Goal: Information Seeking & Learning: Learn about a topic

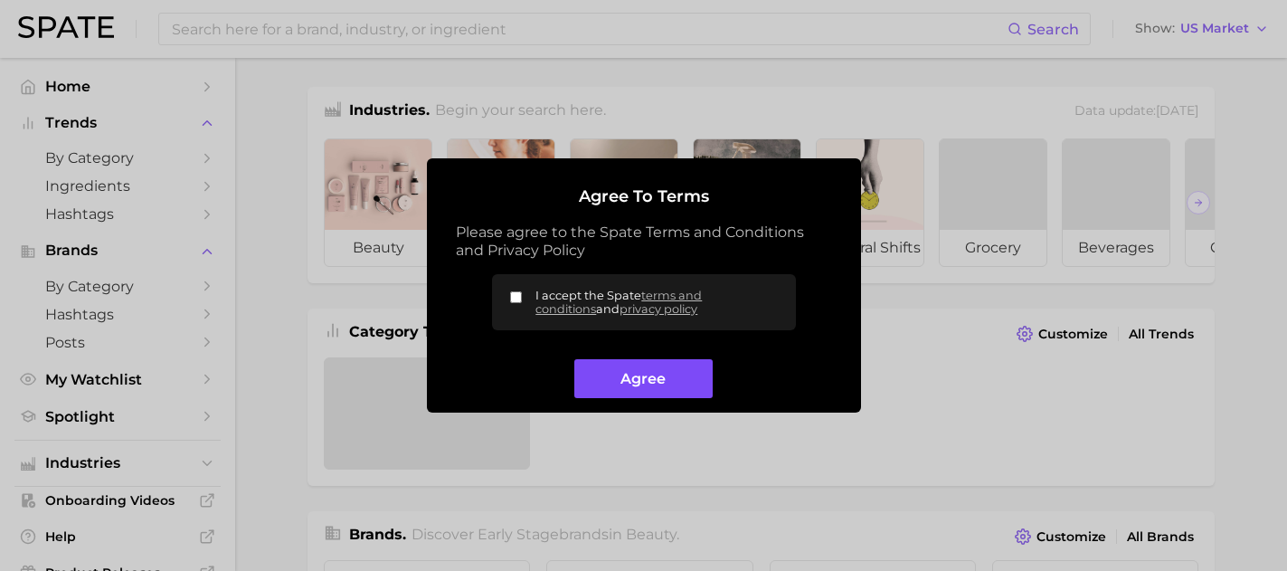
click at [644, 379] on button "Agree" at bounding box center [643, 378] width 138 height 39
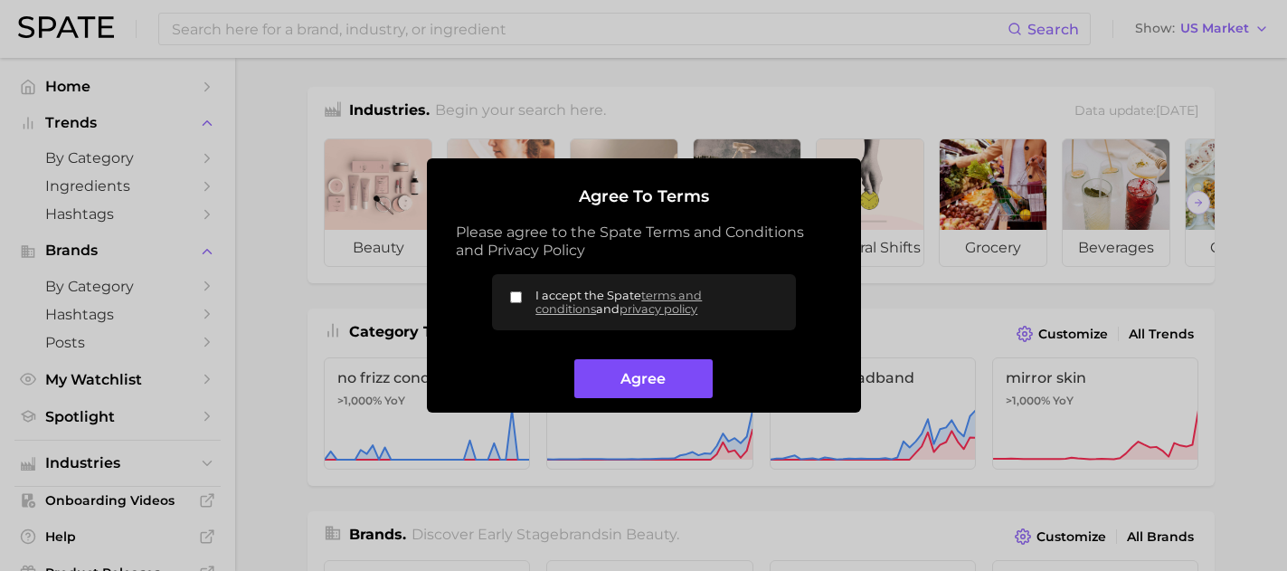
click at [599, 375] on button "Agree" at bounding box center [643, 378] width 138 height 39
click at [619, 385] on button "Agree" at bounding box center [643, 378] width 138 height 39
click at [517, 298] on input "I accept the Spate terms and conditions and privacy policy" at bounding box center [516, 297] width 12 height 12
checkbox input "true"
click at [645, 375] on button "Agree" at bounding box center [643, 378] width 138 height 39
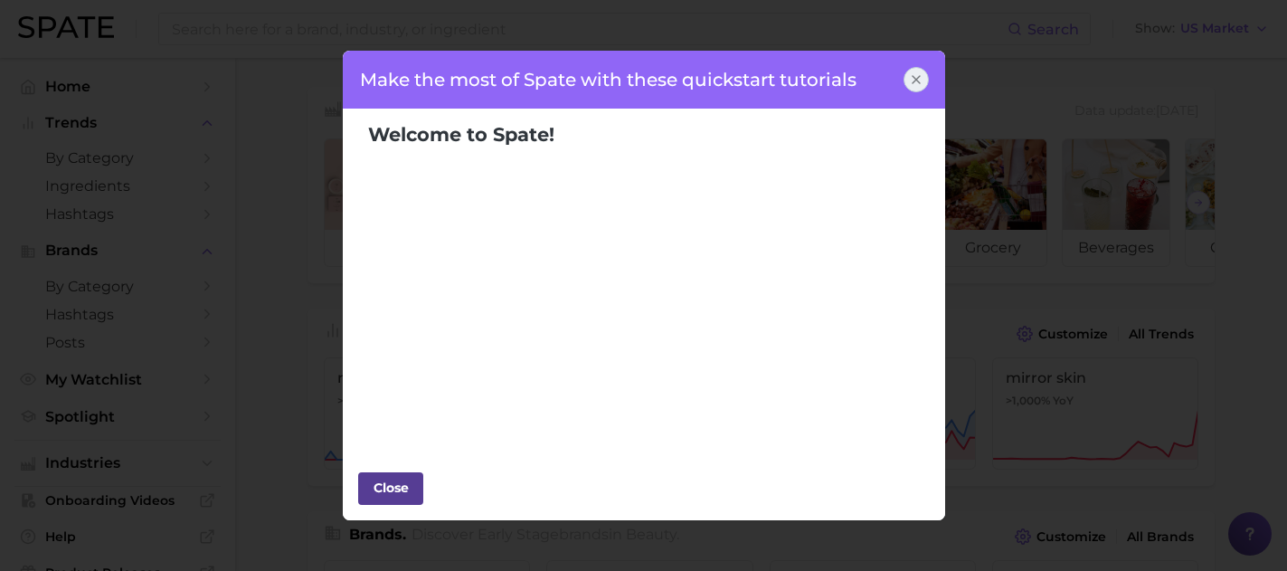
click at [379, 486] on div "Close" at bounding box center [391, 487] width 54 height 27
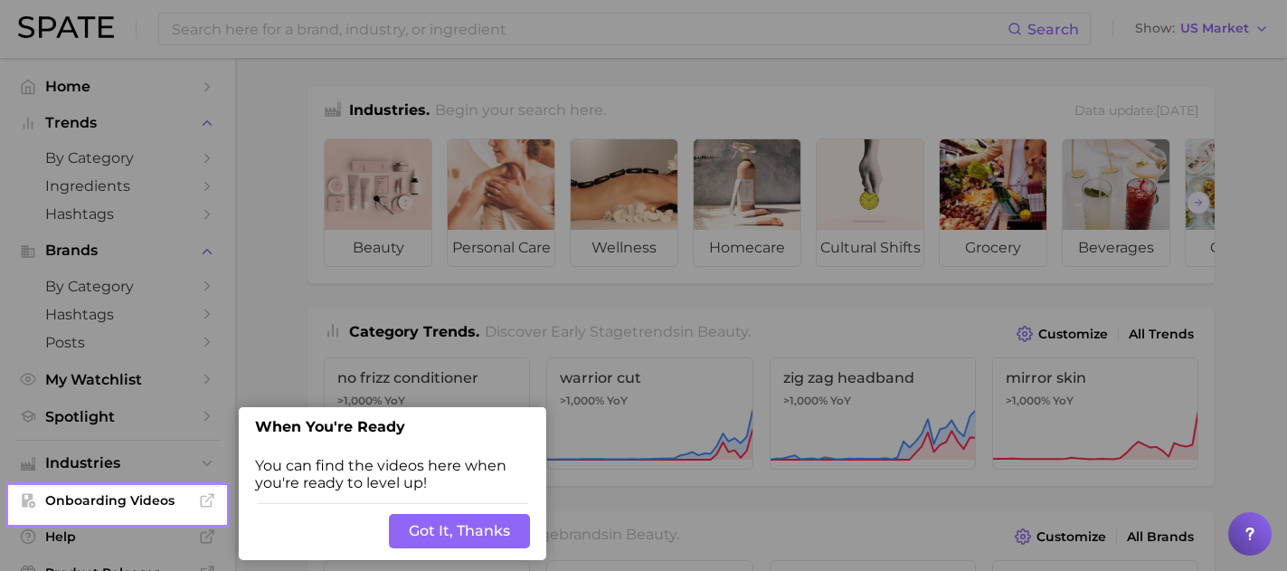
click at [434, 551] on div "Back Got It, Thanks" at bounding box center [393, 531] width 308 height 58
click at [427, 531] on button "Got It, Thanks" at bounding box center [459, 531] width 141 height 34
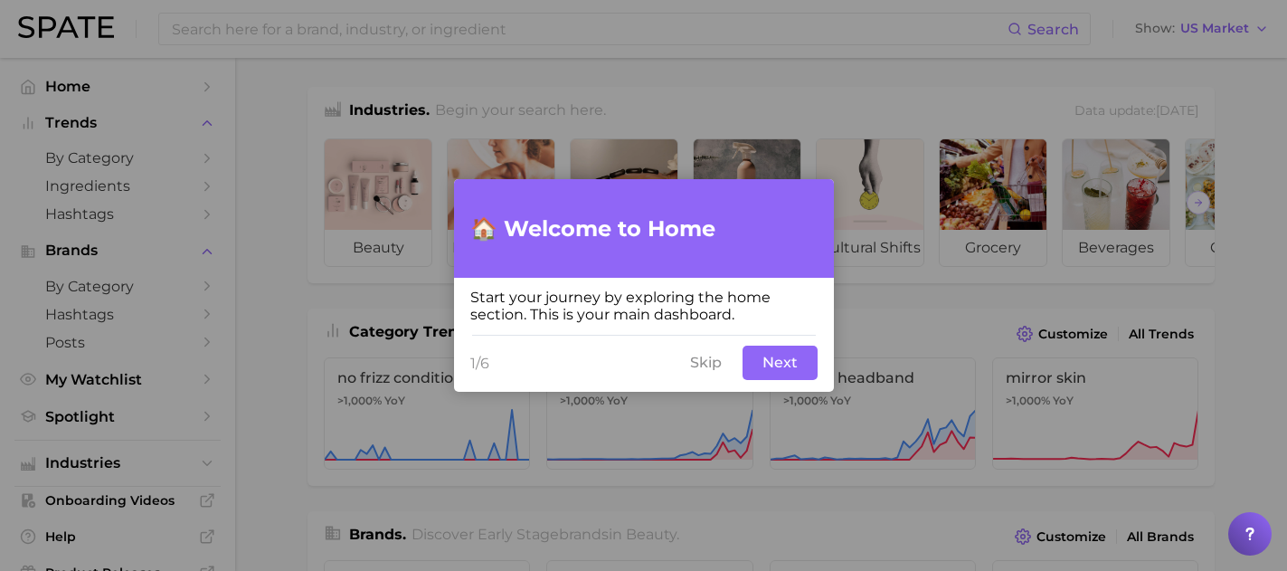
click at [707, 365] on button "Skip" at bounding box center [705, 363] width 53 height 34
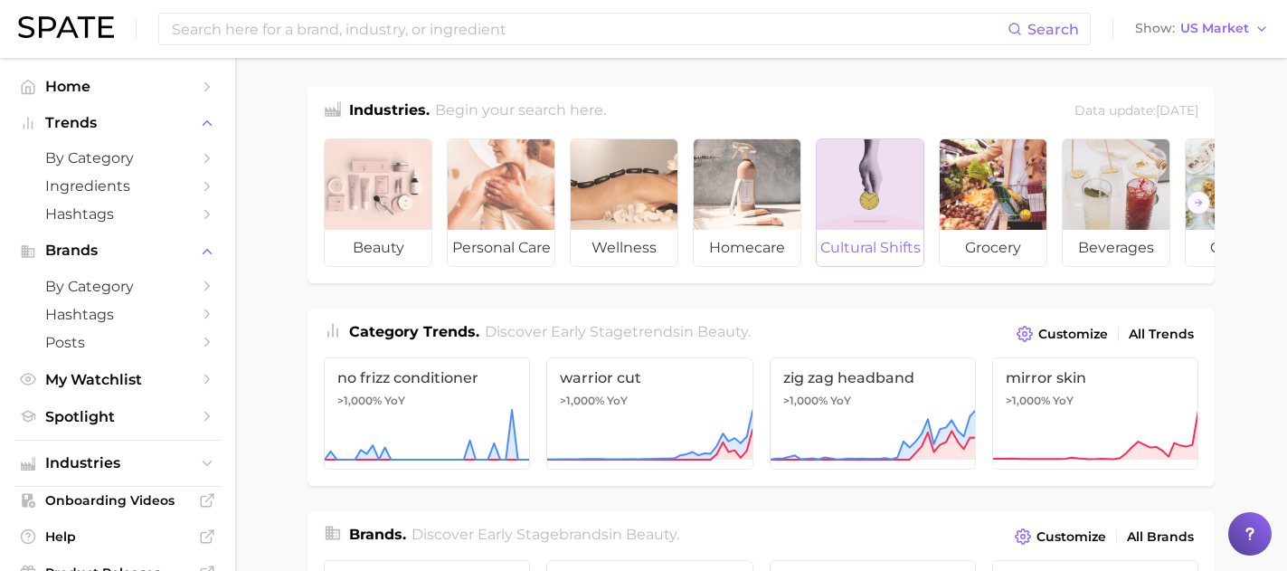
click at [878, 196] on div at bounding box center [870, 184] width 107 height 90
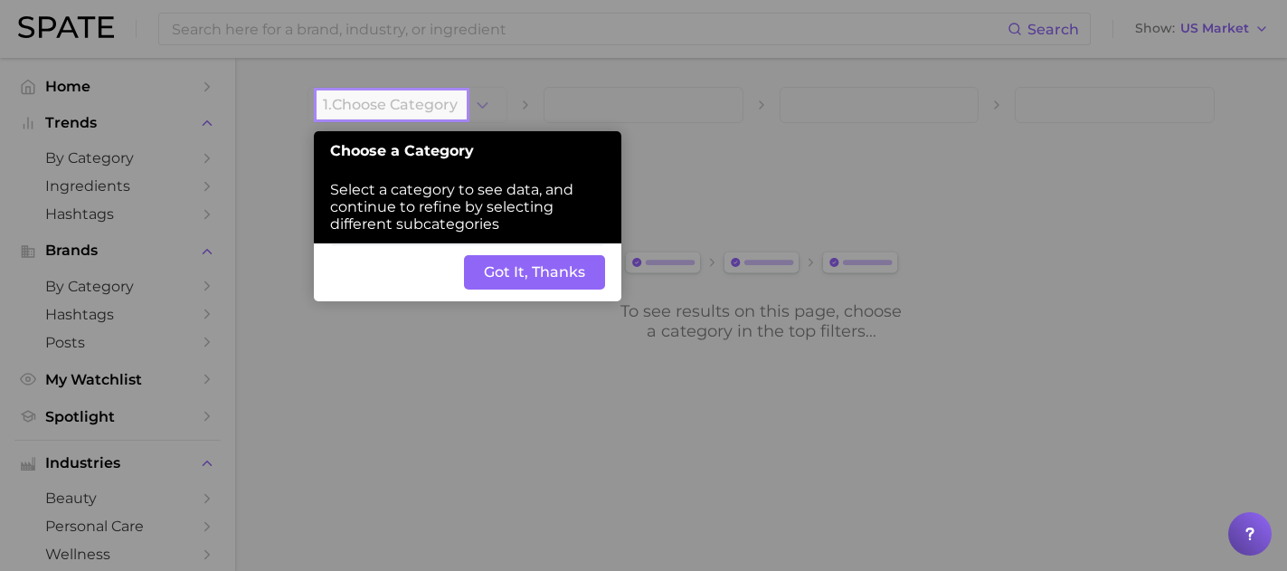
click at [531, 263] on button "Got It, Thanks" at bounding box center [534, 272] width 141 height 34
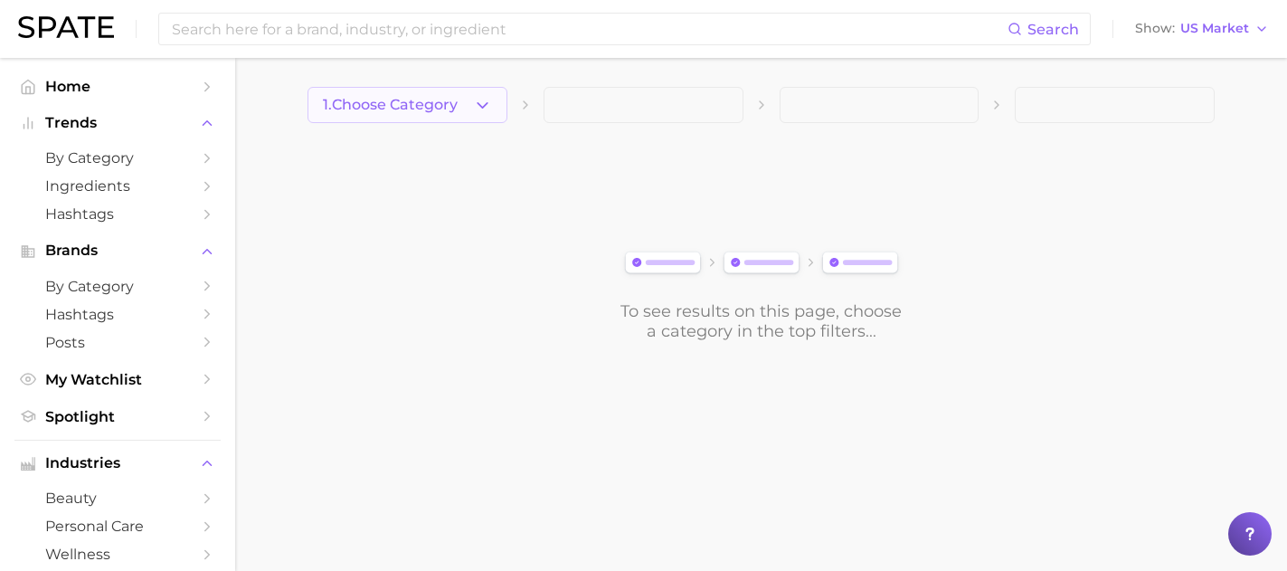
click at [478, 105] on icon "button" at bounding box center [482, 105] width 19 height 19
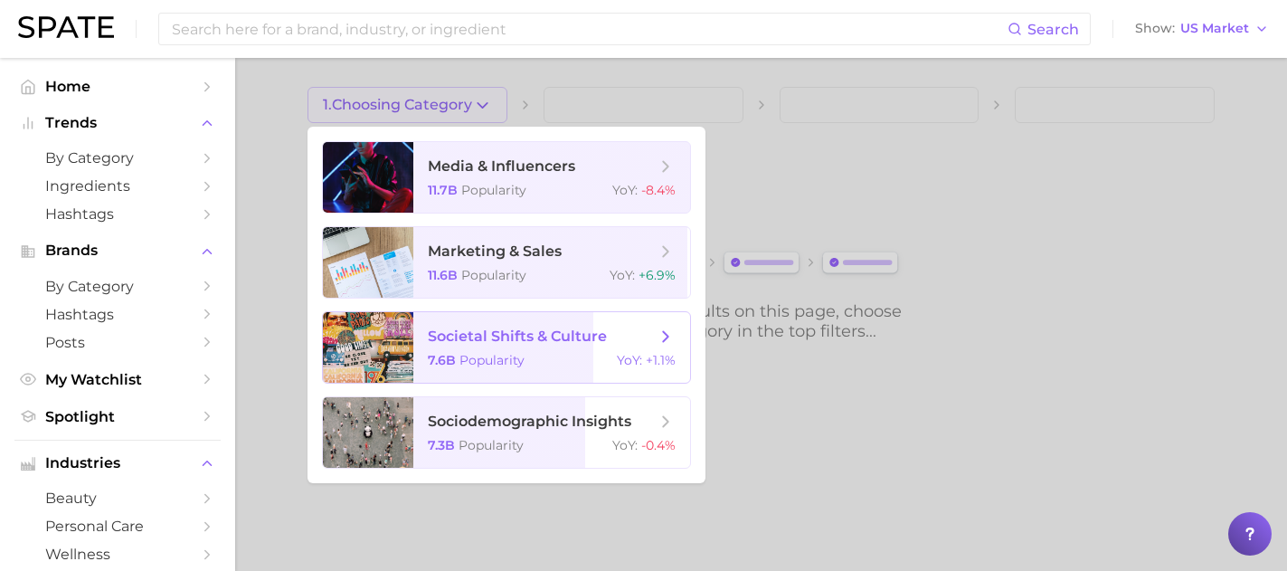
click at [538, 350] on span "societal shifts & culture 7.6b Popularity YoY : +1.1%" at bounding box center [551, 347] width 277 height 71
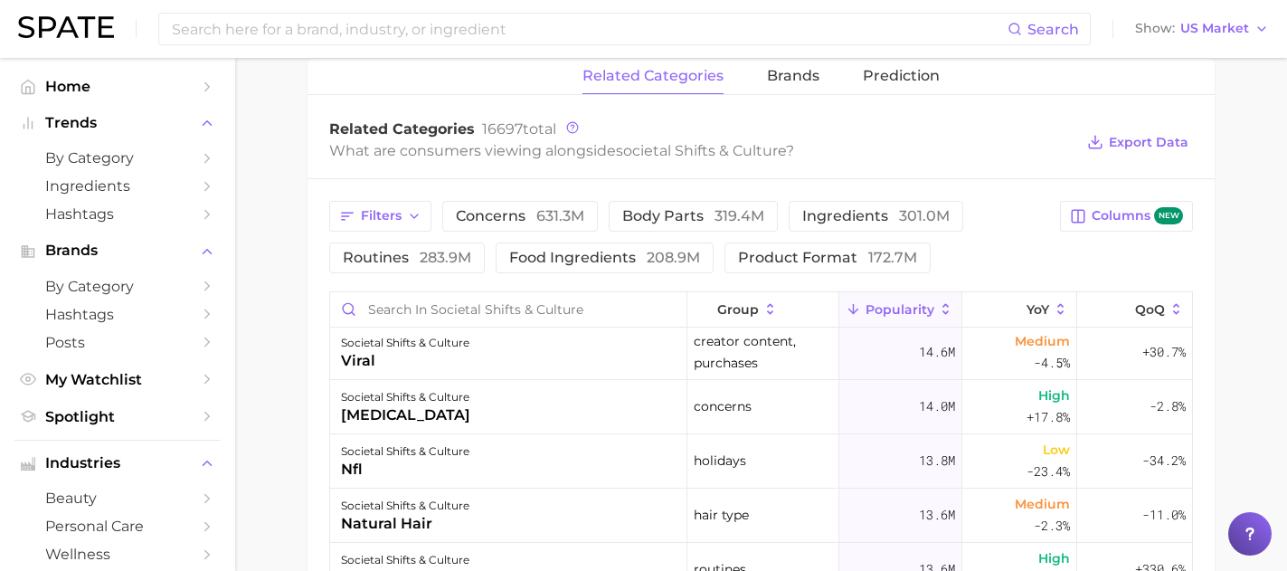
scroll to position [1010, 0]
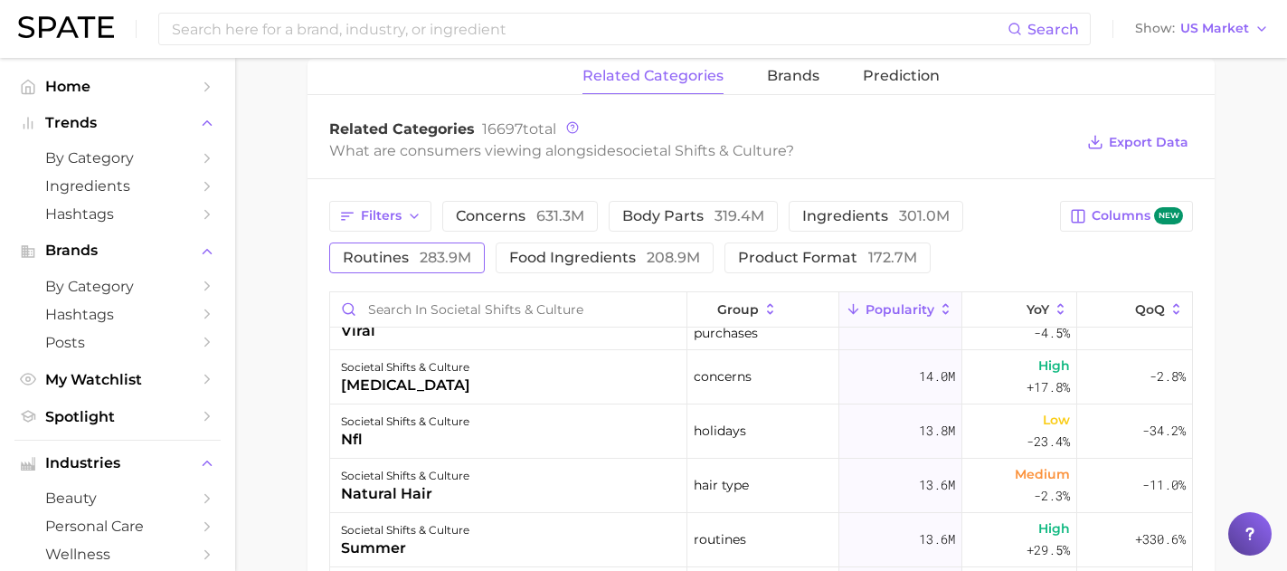
click at [424, 252] on span "283.9m" at bounding box center [446, 257] width 52 height 17
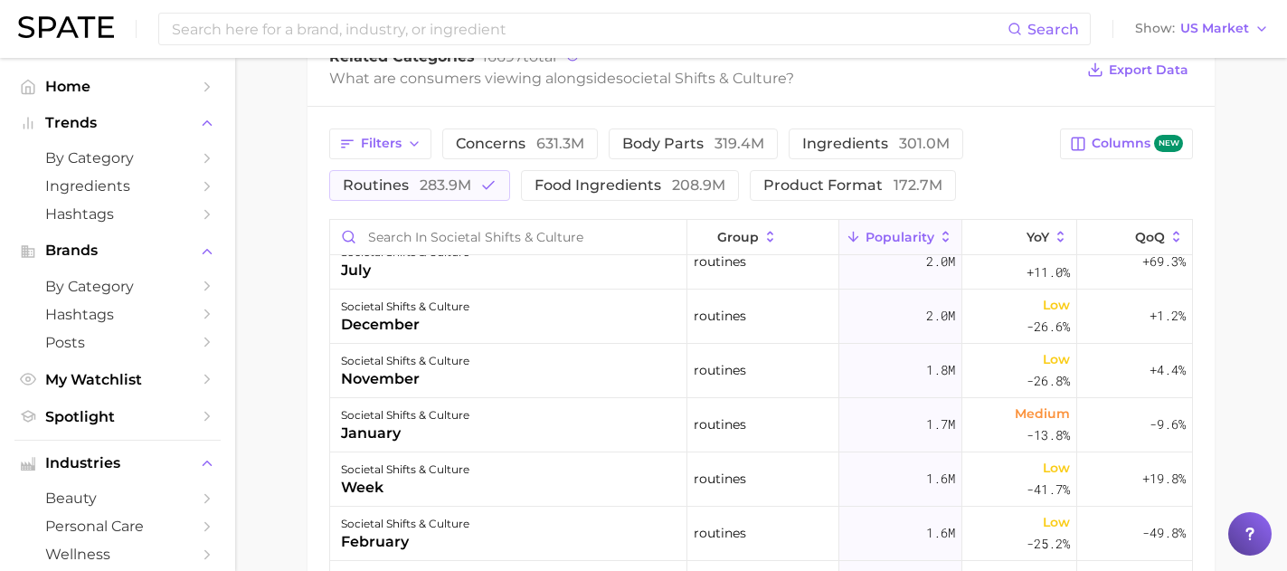
scroll to position [1987, 0]
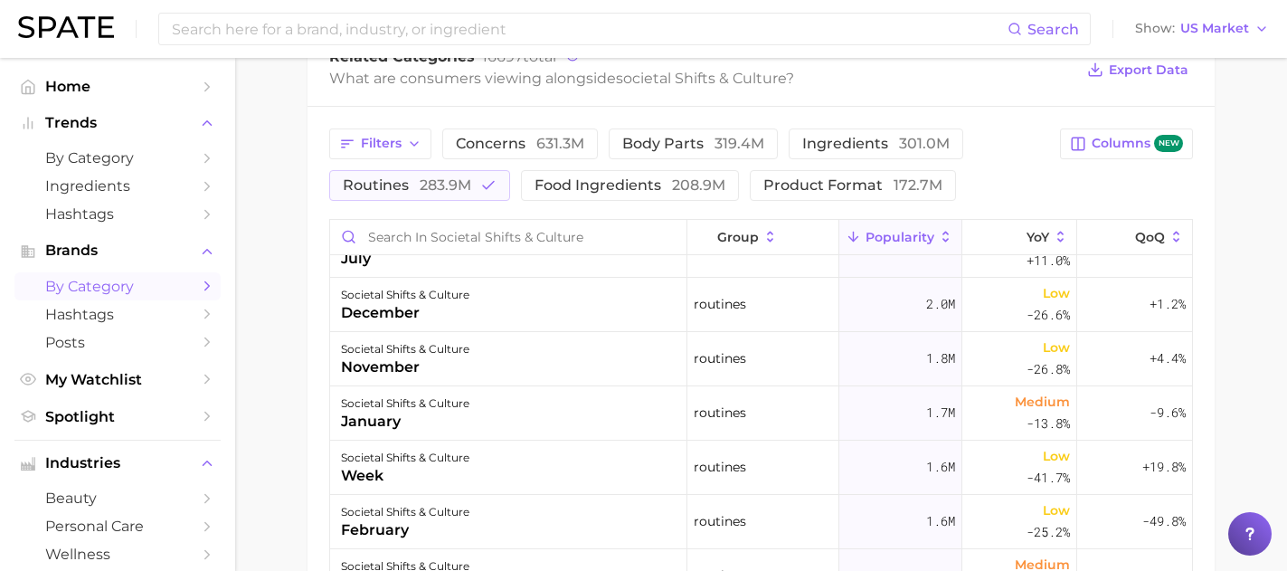
click at [130, 282] on span "by Category" at bounding box center [117, 286] width 145 height 17
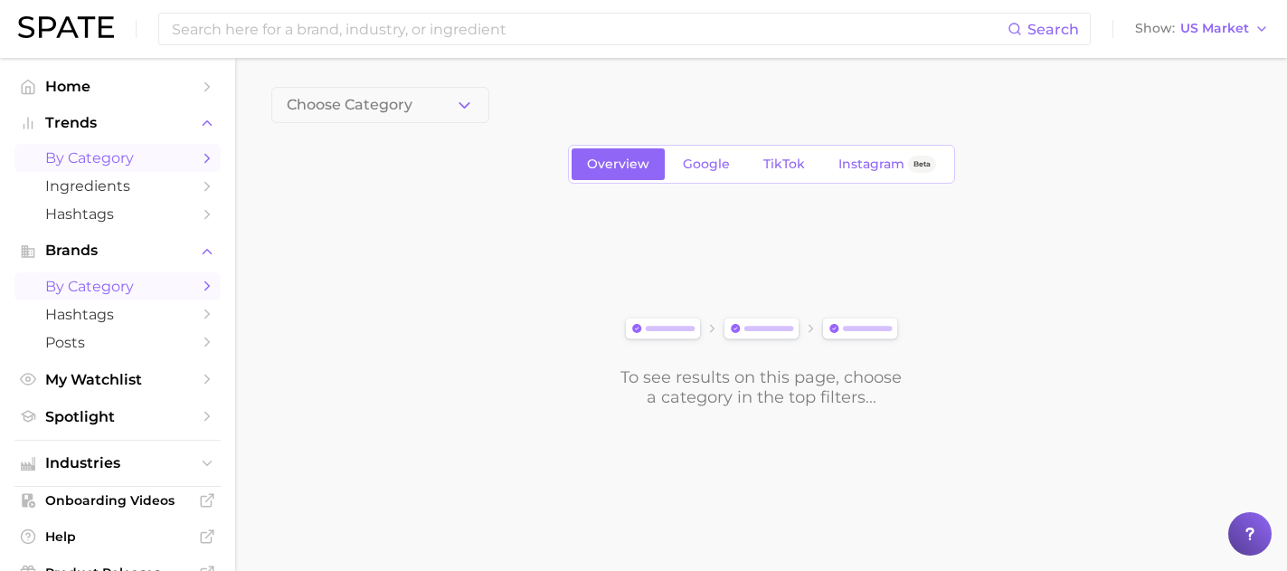
click at [100, 157] on span "by Category" at bounding box center [117, 157] width 145 height 17
click at [100, 194] on span "Ingredients" at bounding box center [117, 185] width 145 height 17
click at [449, 106] on button "1. Choose Category" at bounding box center [380, 105] width 218 height 36
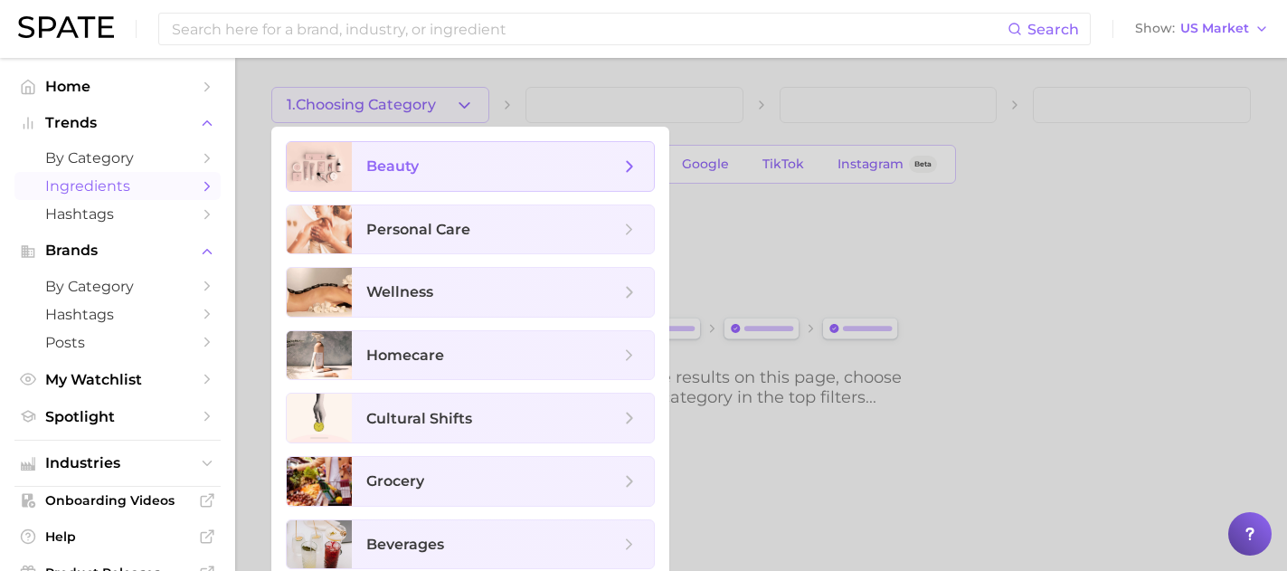
click at [452, 181] on span "beauty" at bounding box center [503, 166] width 302 height 49
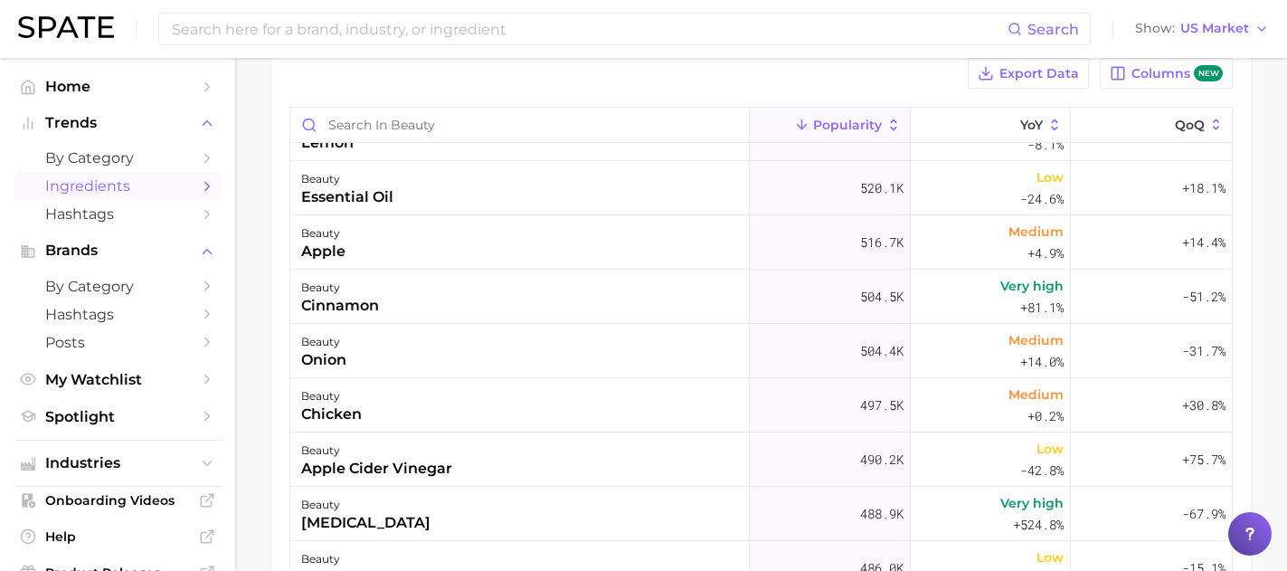
scroll to position [2186, 0]
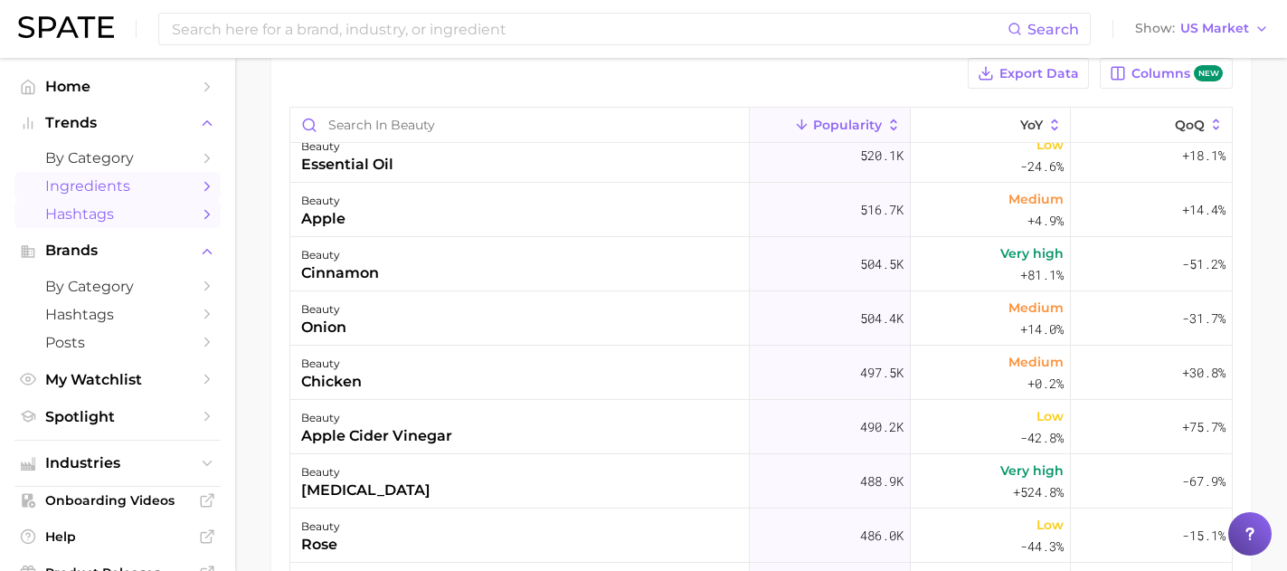
click at [134, 217] on span "Hashtags" at bounding box center [117, 213] width 145 height 17
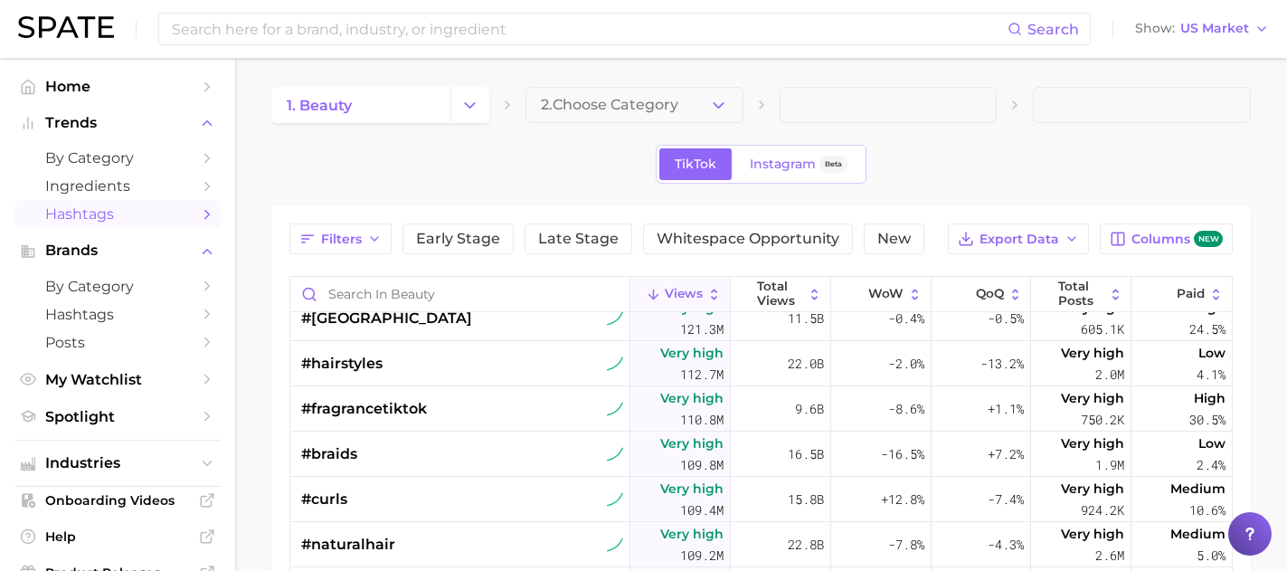
scroll to position [1257, 0]
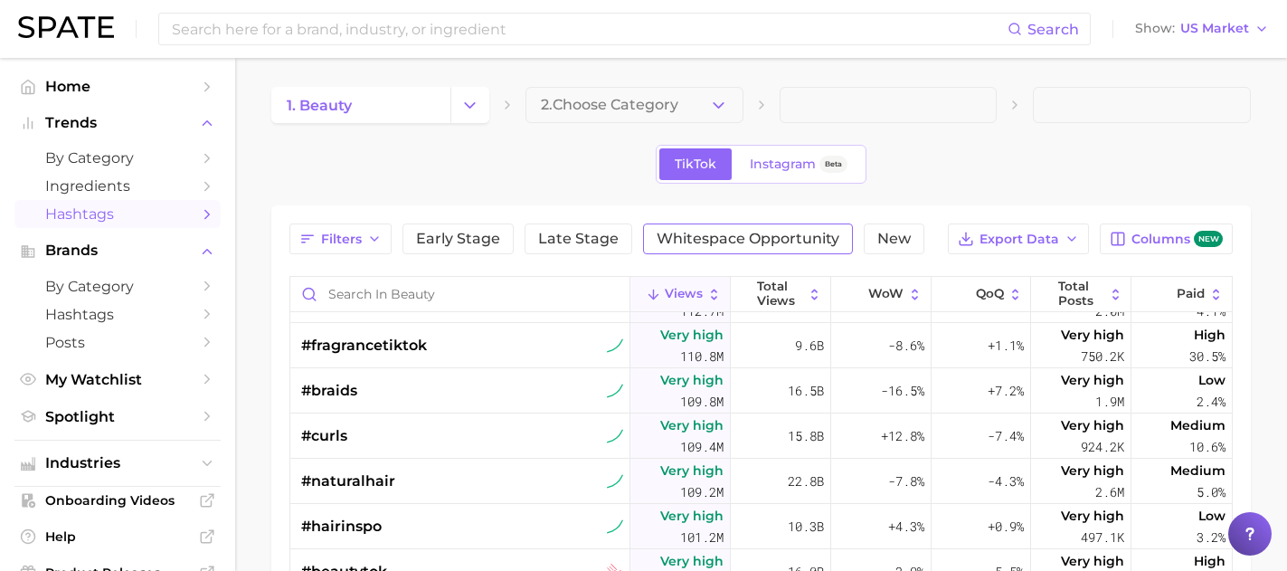
click at [713, 239] on span "Whitespace Opportunity" at bounding box center [748, 239] width 183 height 14
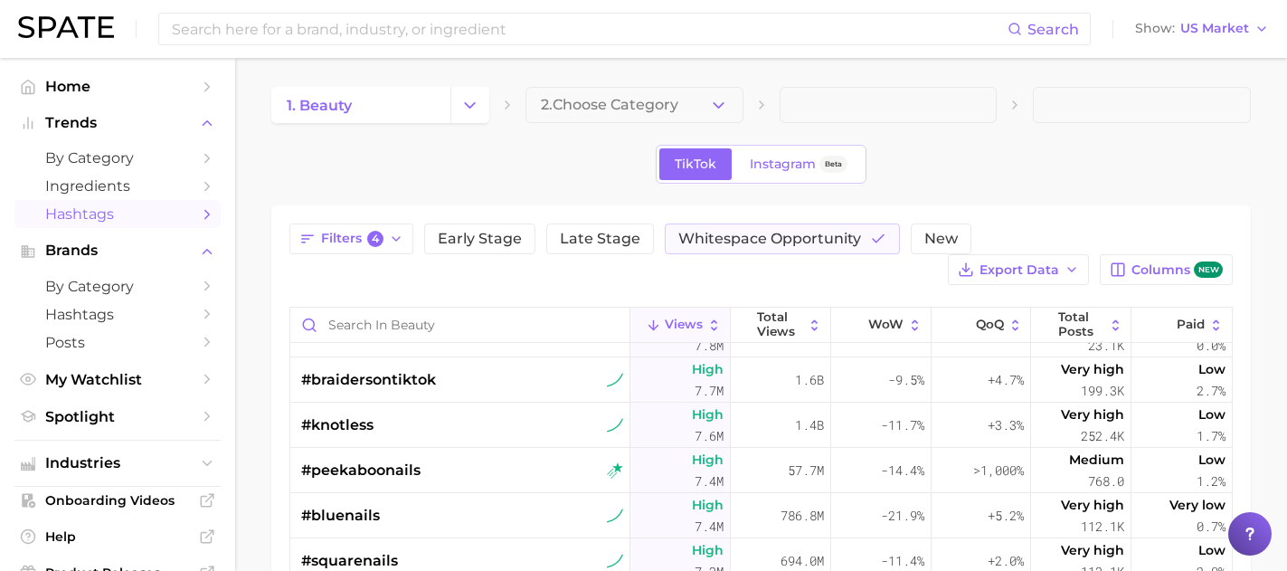
scroll to position [5759, 0]
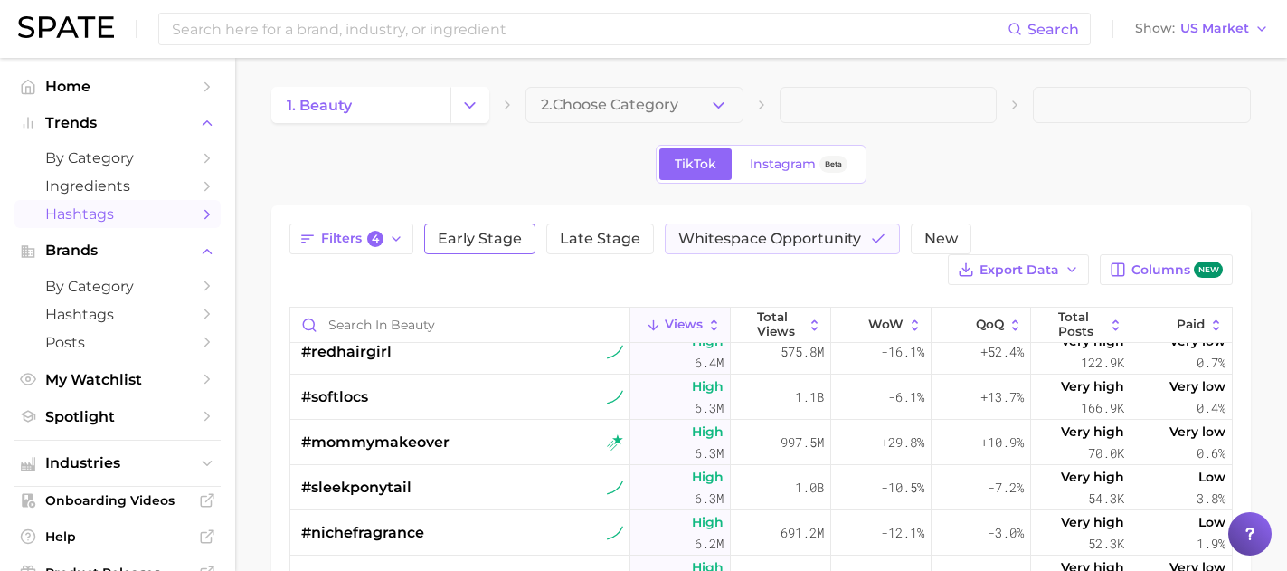
click at [470, 248] on button "Early Stage" at bounding box center [479, 238] width 111 height 31
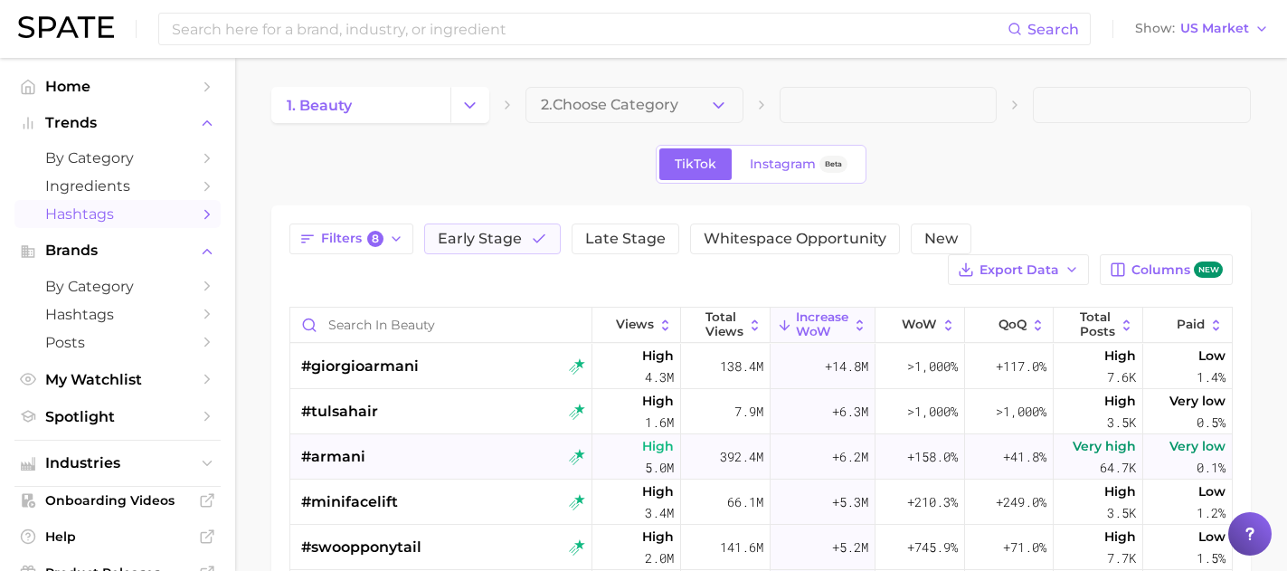
scroll to position [263, 0]
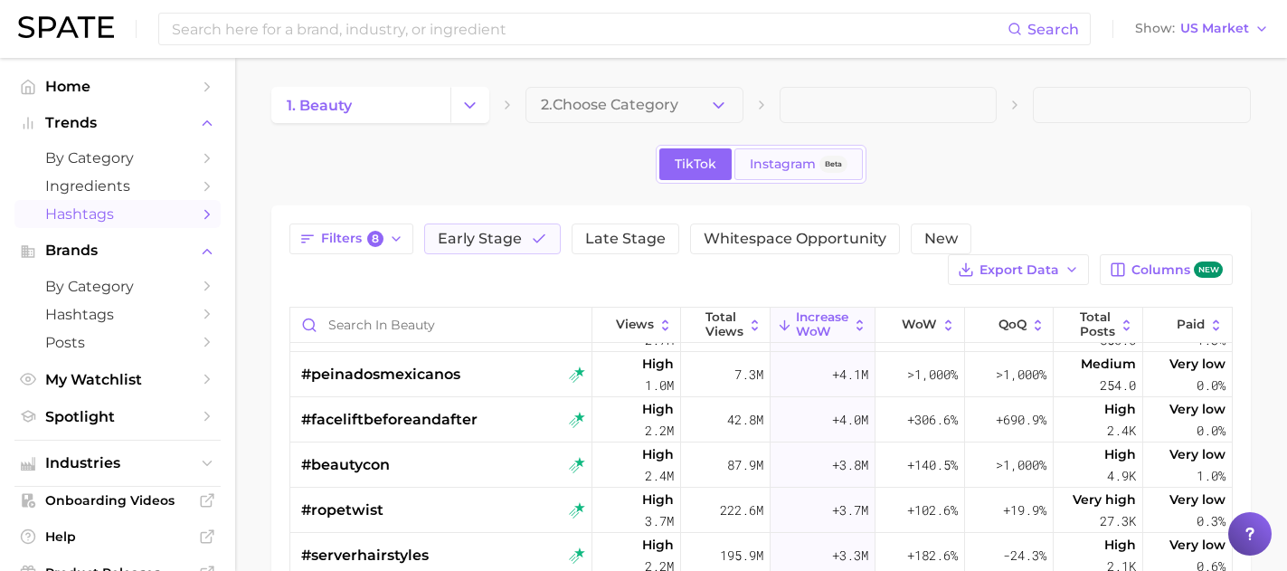
click at [784, 159] on span "Instagram" at bounding box center [783, 164] width 66 height 15
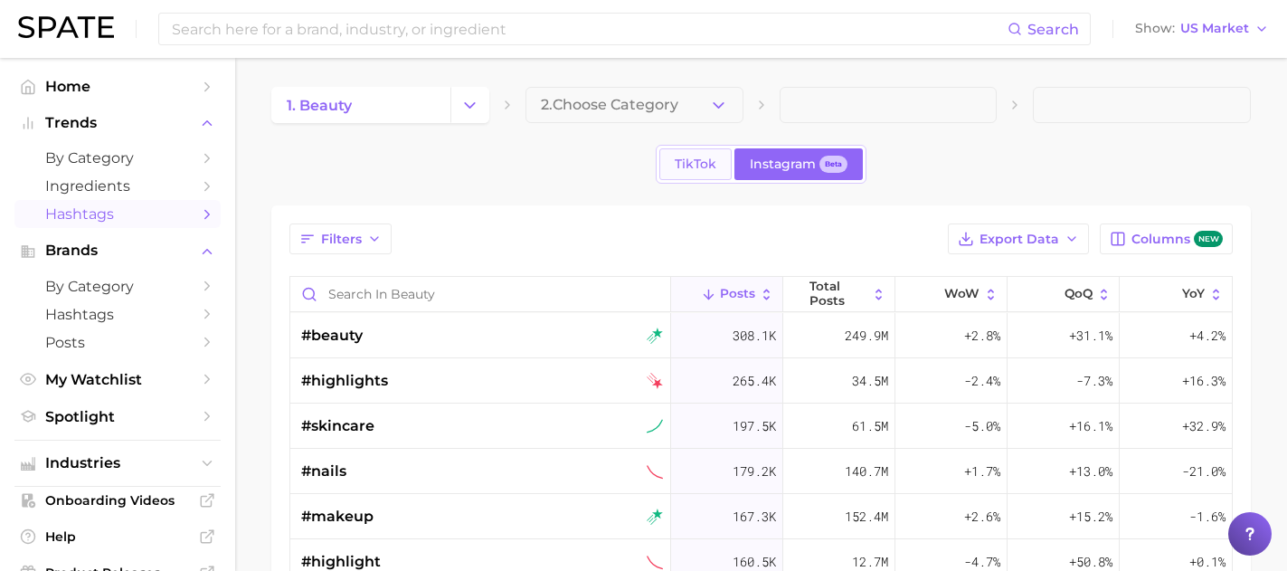
click at [683, 163] on span "TikTok" at bounding box center [696, 164] width 42 height 15
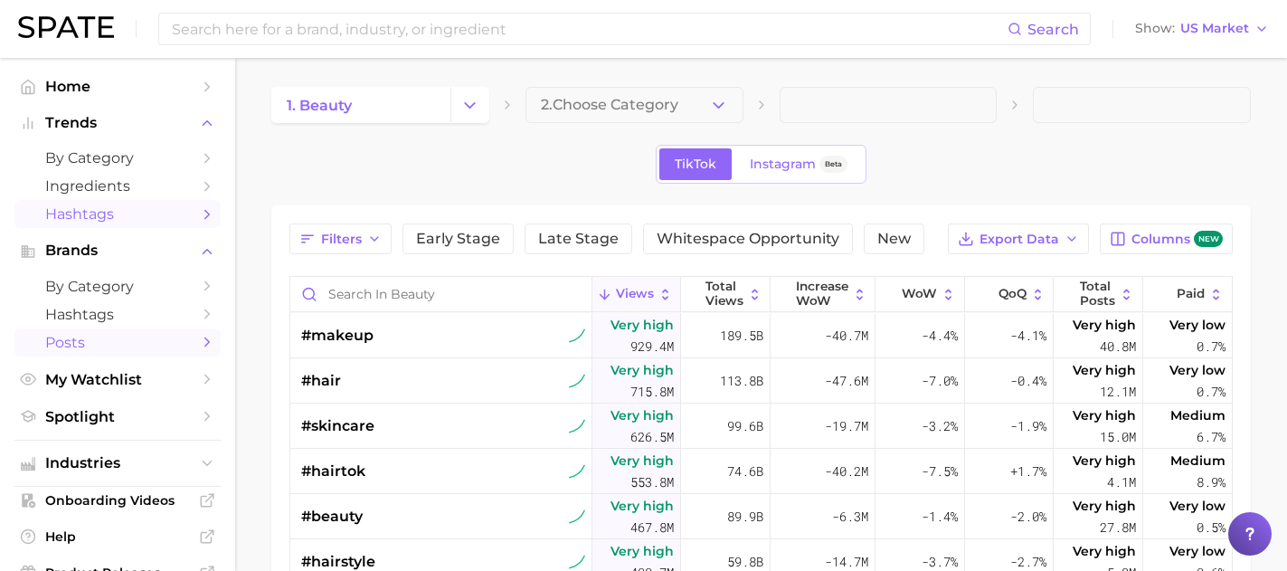
click at [87, 339] on span "Posts" at bounding box center [117, 342] width 145 height 17
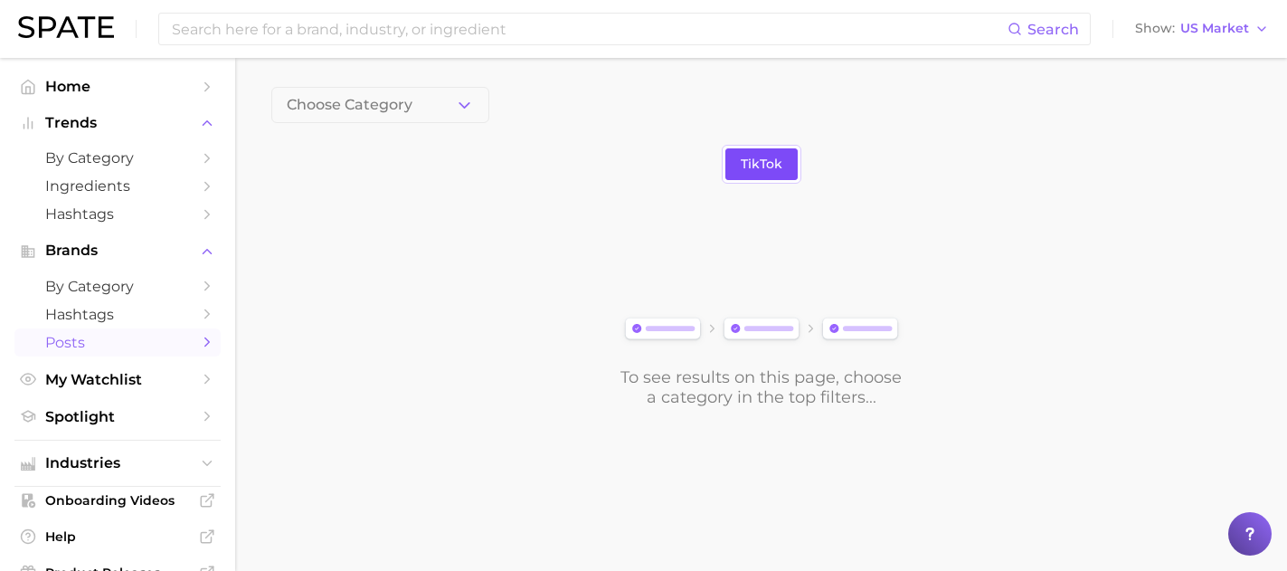
click at [747, 166] on span "TikTok" at bounding box center [762, 164] width 42 height 15
click at [343, 97] on span "Choose Category" at bounding box center [350, 105] width 126 height 16
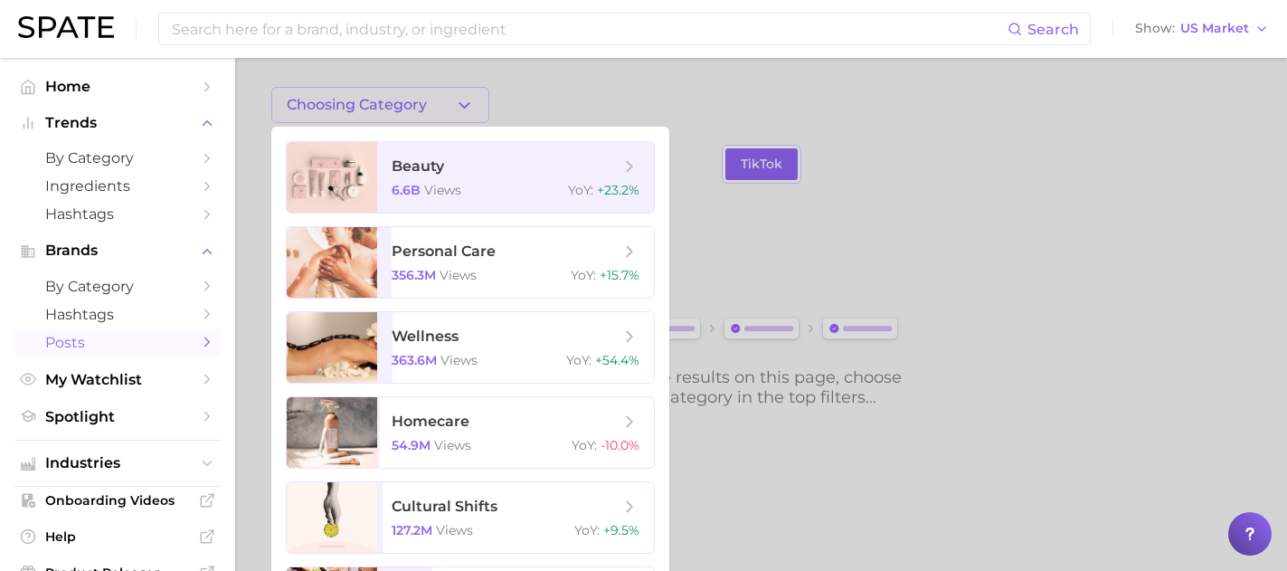
click at [343, 97] on div at bounding box center [643, 285] width 1287 height 571
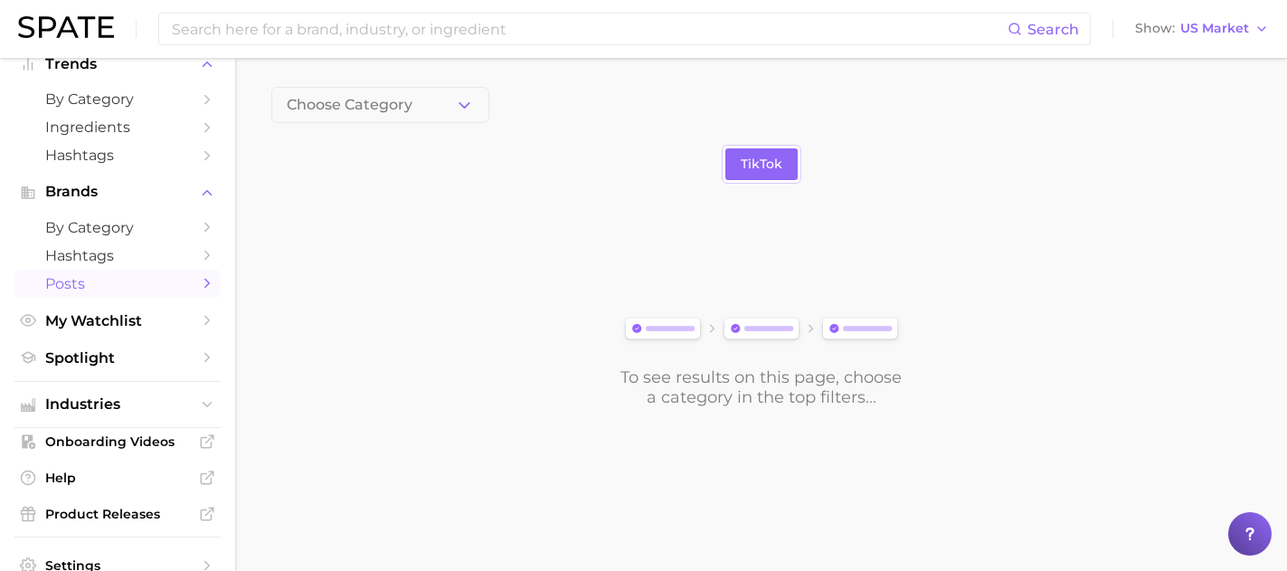
scroll to position [71, 0]
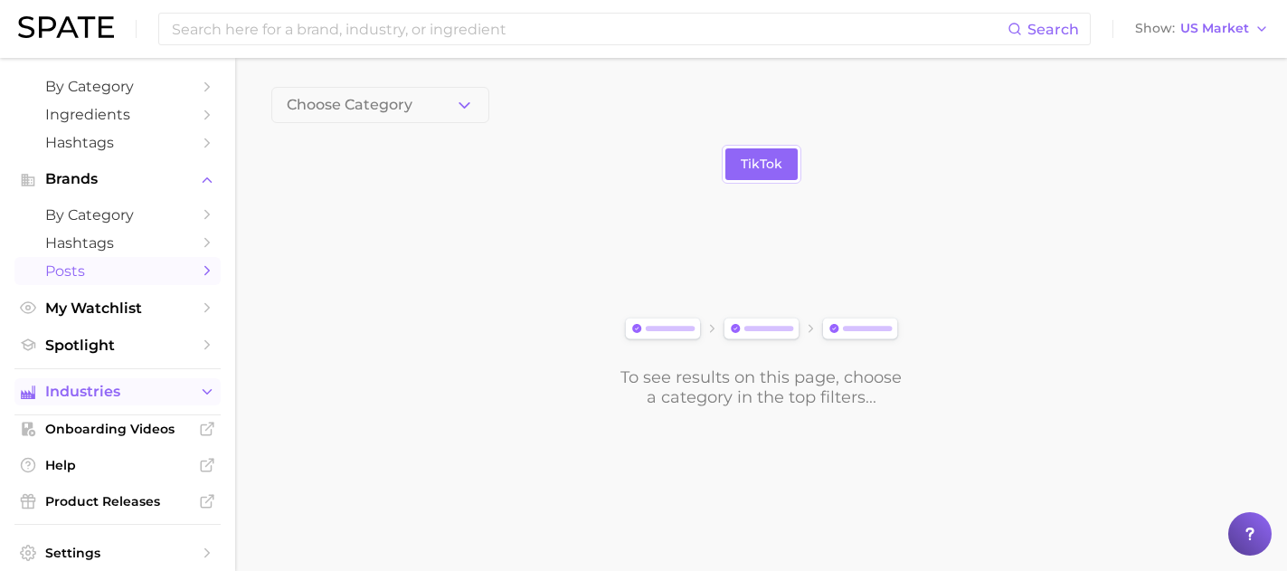
click at [109, 400] on span "Industries" at bounding box center [117, 392] width 145 height 16
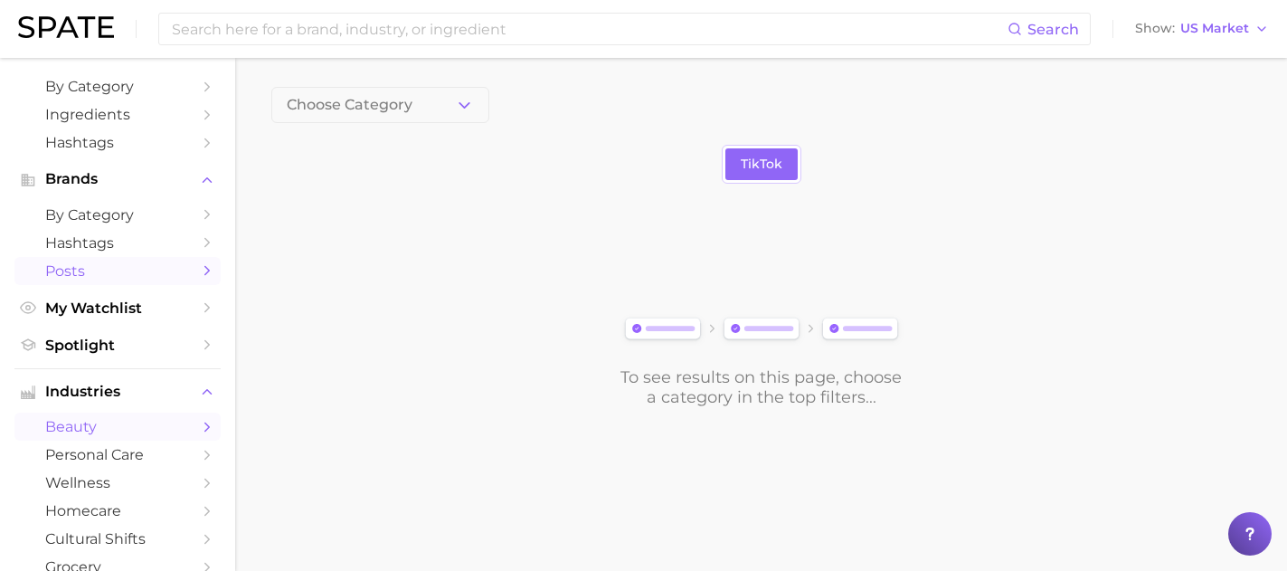
click at [109, 435] on span "beauty" at bounding box center [117, 426] width 145 height 17
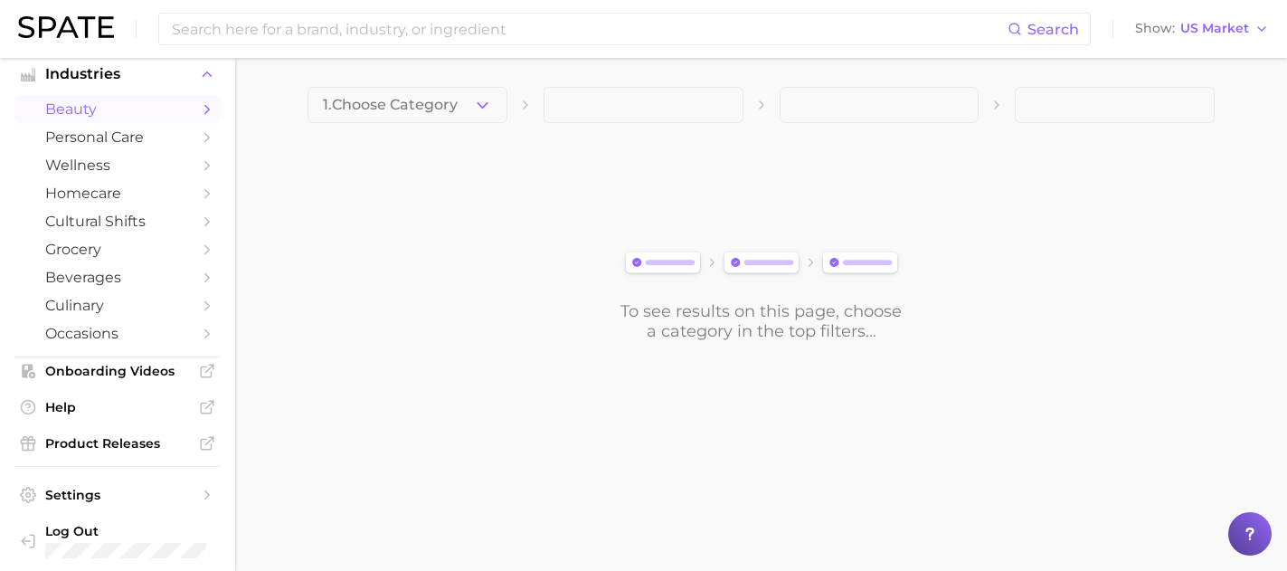
scroll to position [403, 0]
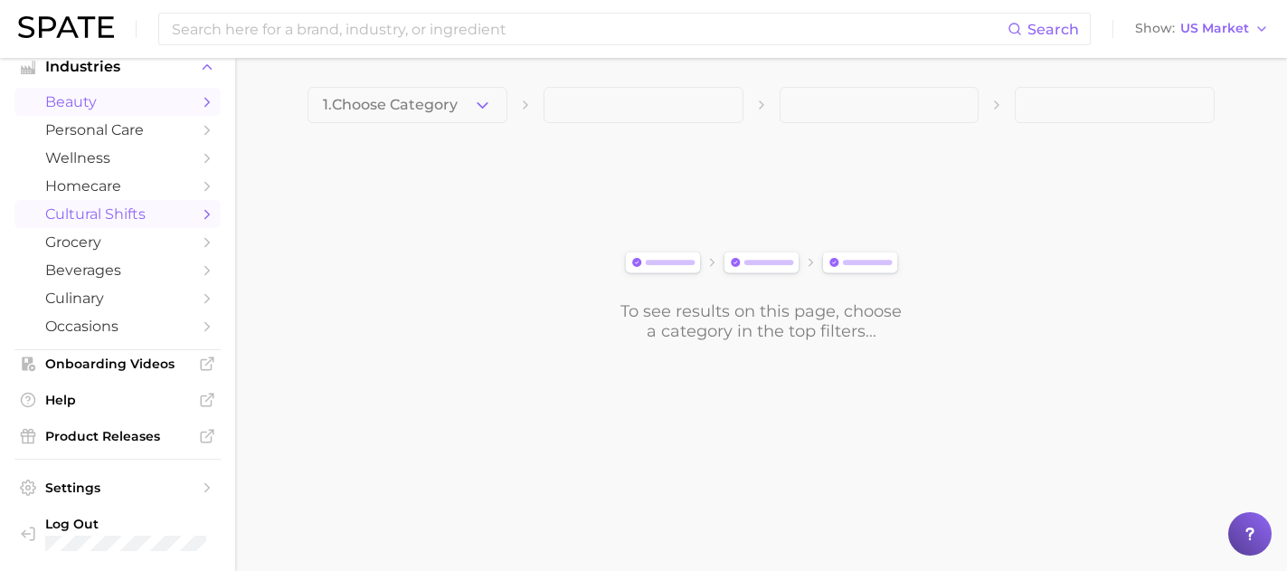
click at [147, 220] on span "cultural shifts" at bounding box center [117, 213] width 145 height 17
click at [152, 210] on span "cultural shifts" at bounding box center [117, 213] width 145 height 17
click at [479, 100] on icon "button" at bounding box center [482, 105] width 19 height 19
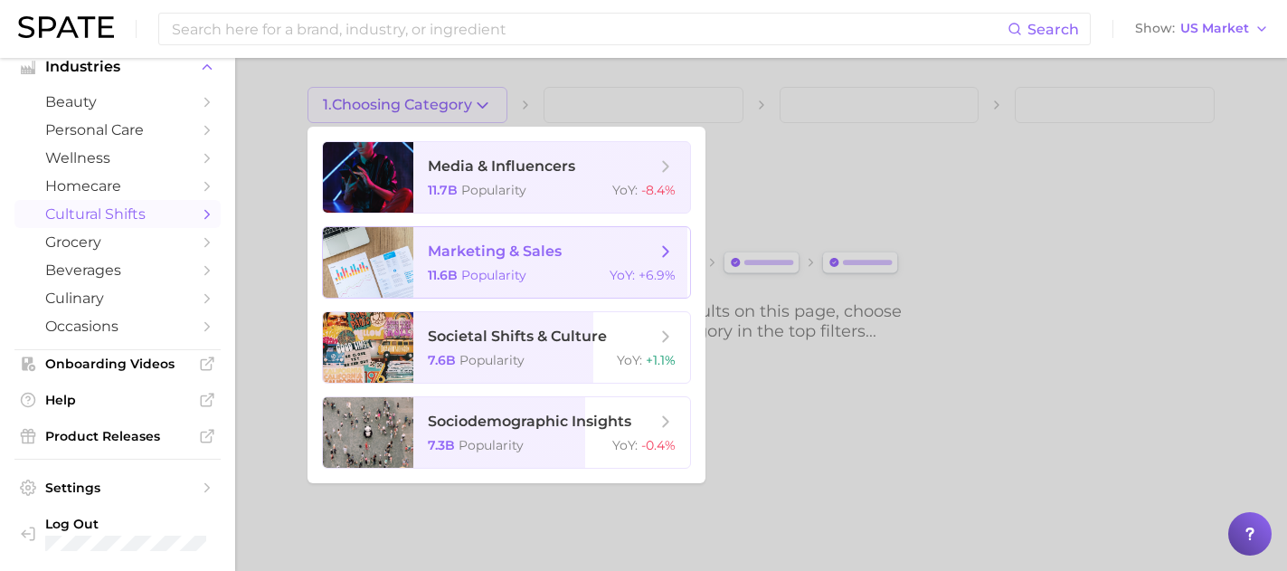
click at [580, 264] on span "marketing & sales 11.6b Popularity YoY : +6.9%" at bounding box center [551, 262] width 277 height 71
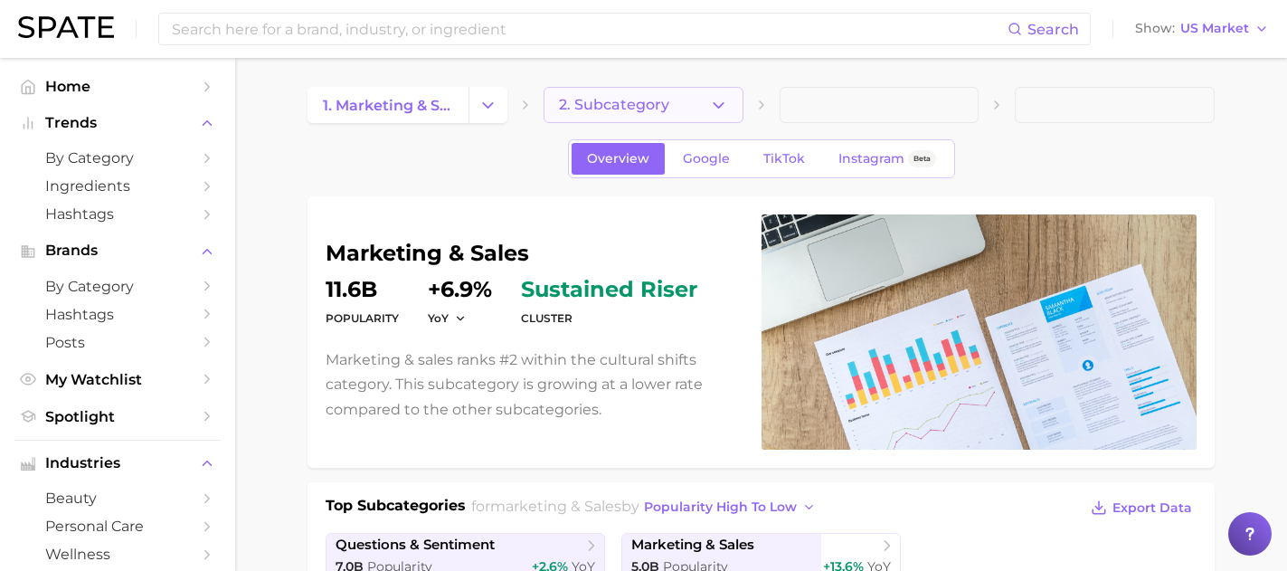
click at [716, 109] on icon "button" at bounding box center [718, 105] width 19 height 19
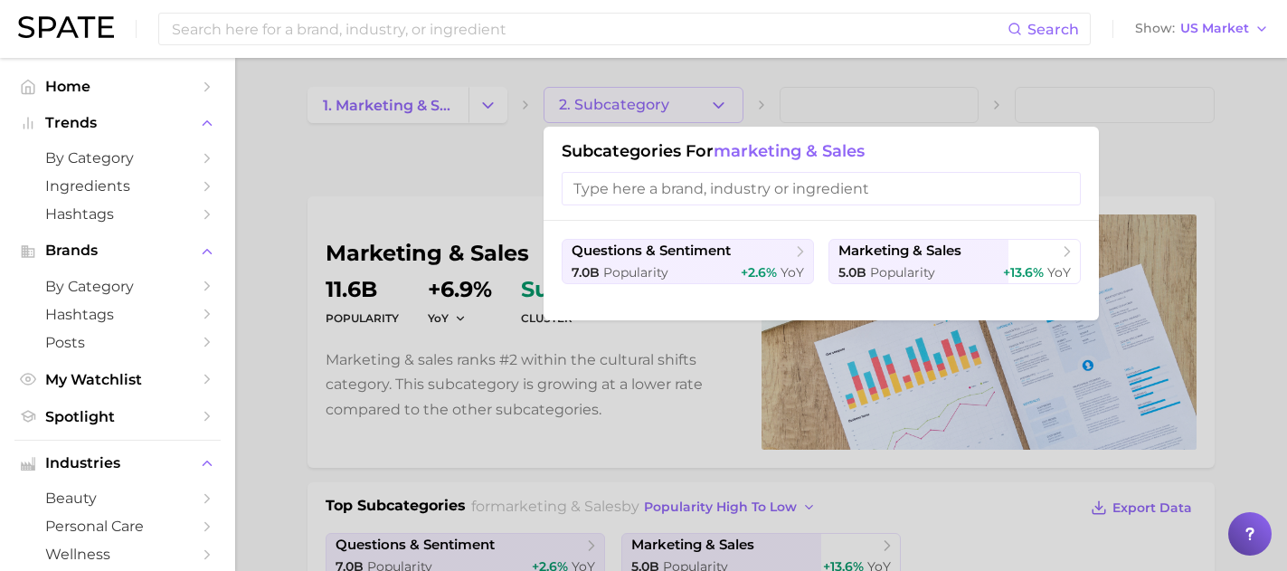
click at [716, 109] on div at bounding box center [643, 285] width 1287 height 571
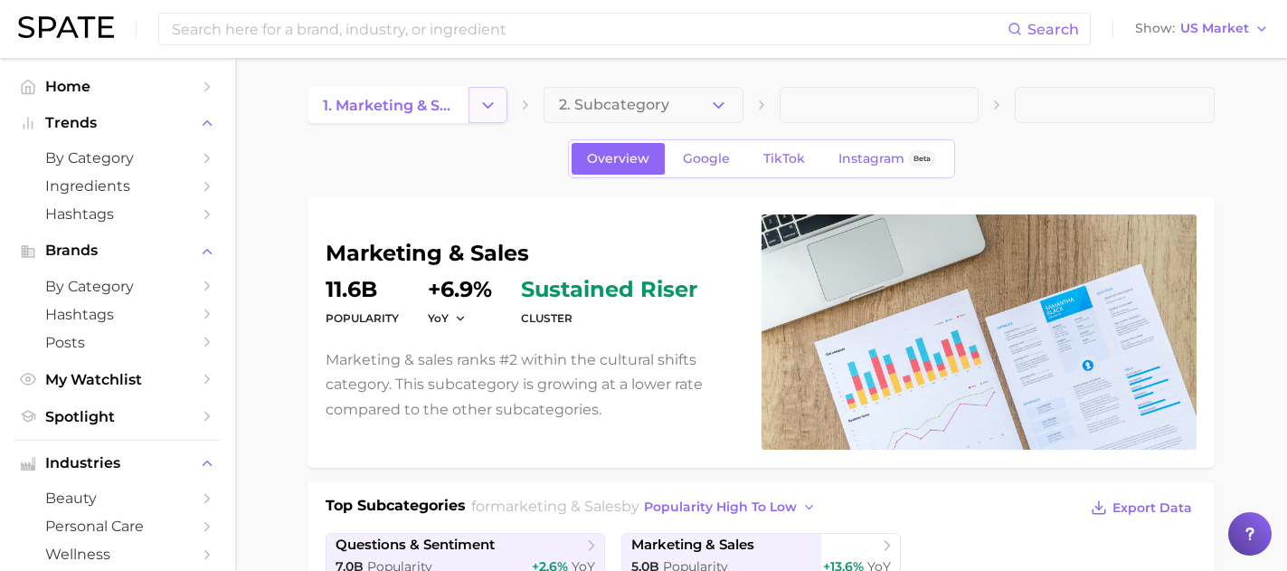
click at [479, 102] on icon "Change Category" at bounding box center [488, 105] width 19 height 19
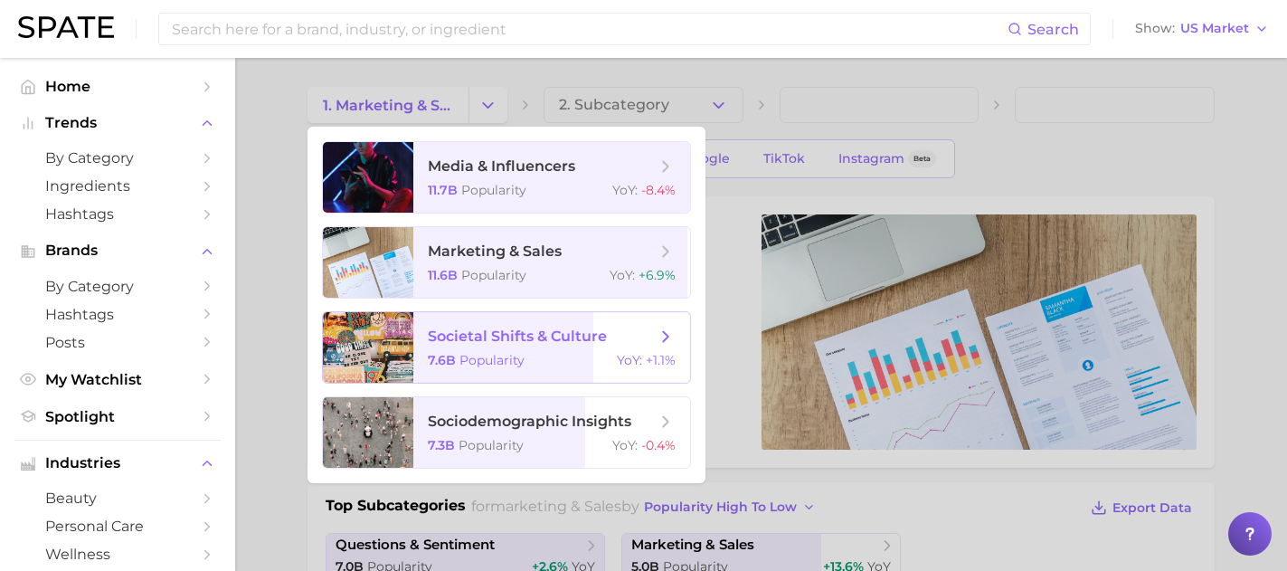
click at [517, 351] on span "societal shifts & culture 7.6b Popularity YoY : +1.1%" at bounding box center [551, 347] width 277 height 71
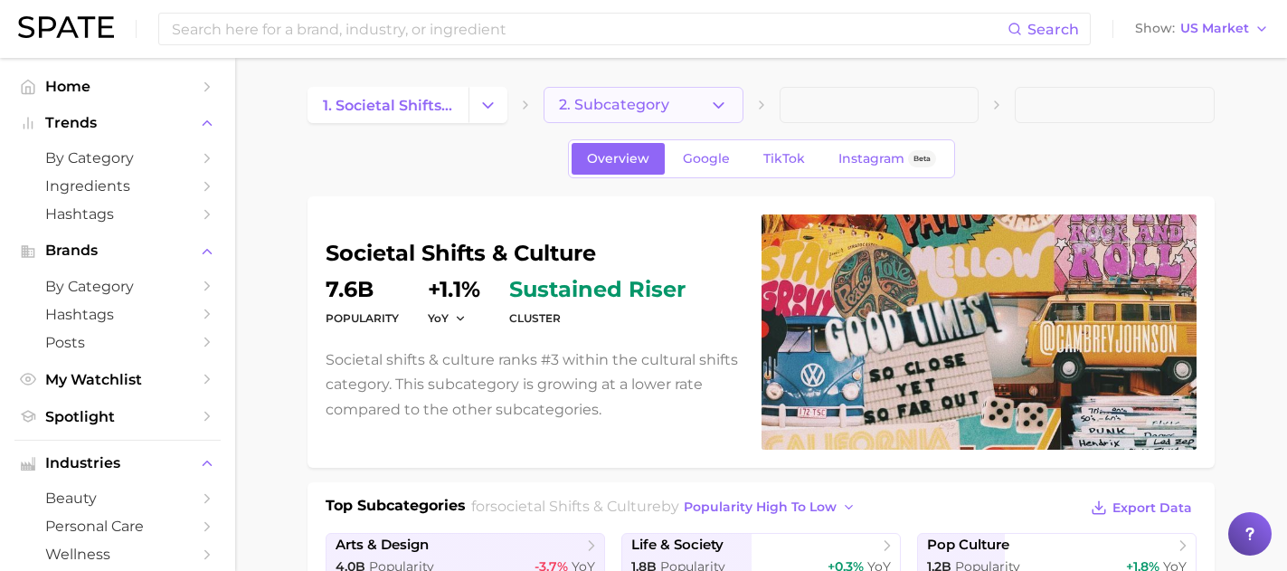
click at [720, 106] on polyline "button" at bounding box center [719, 104] width 10 height 5
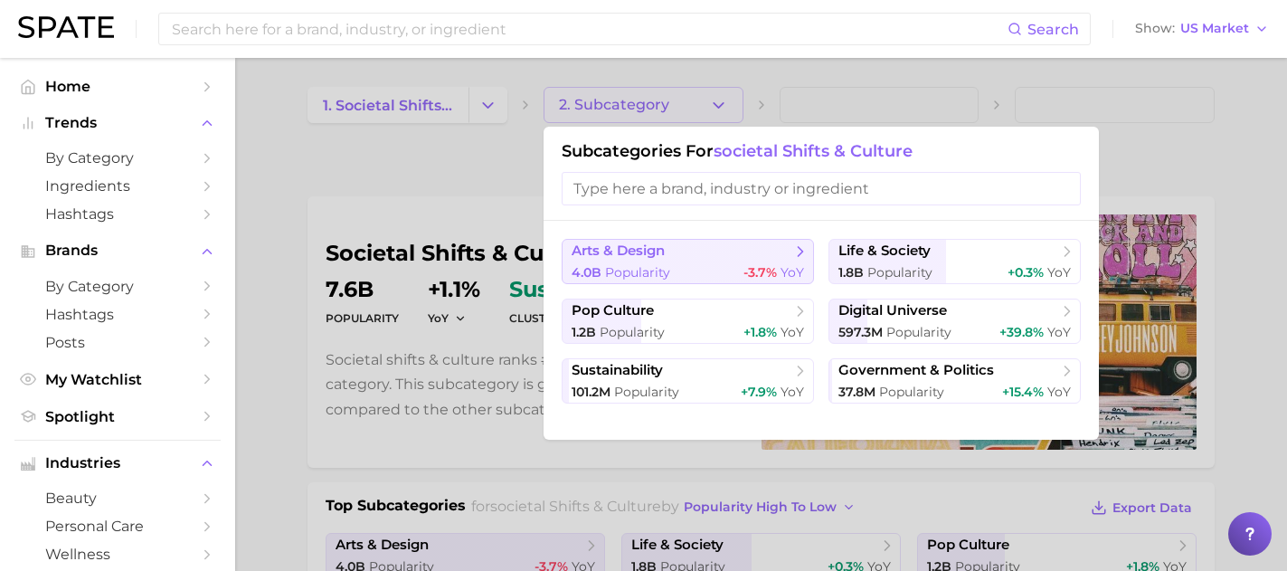
click at [753, 257] on span "arts & design" at bounding box center [682, 251] width 220 height 18
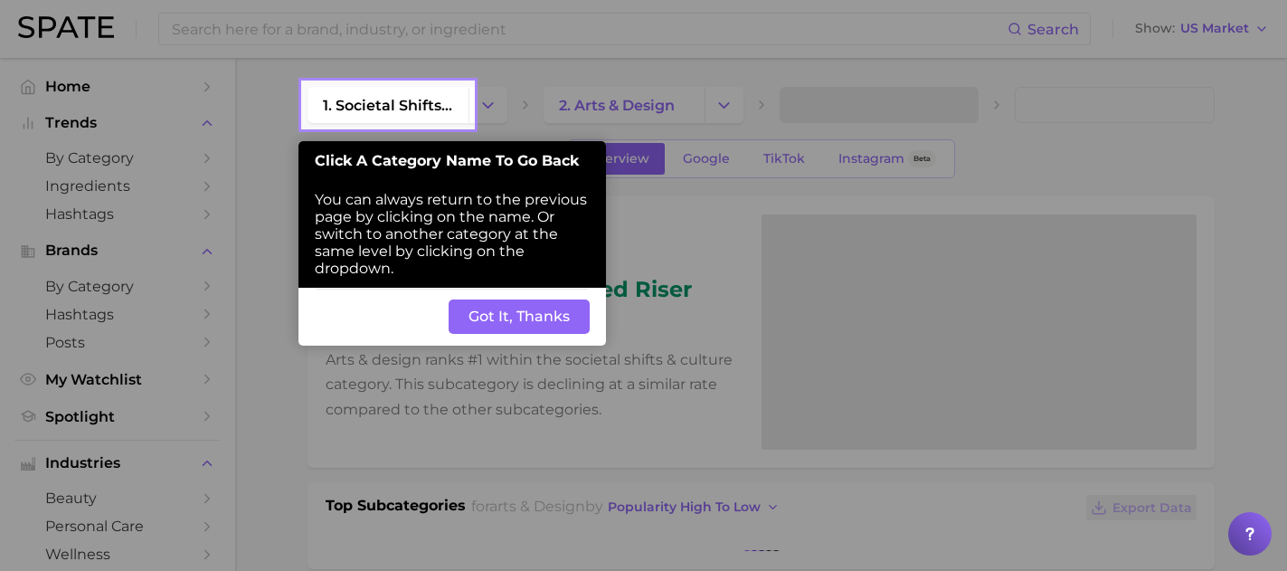
click at [539, 321] on button "Got It, Thanks" at bounding box center [519, 316] width 141 height 34
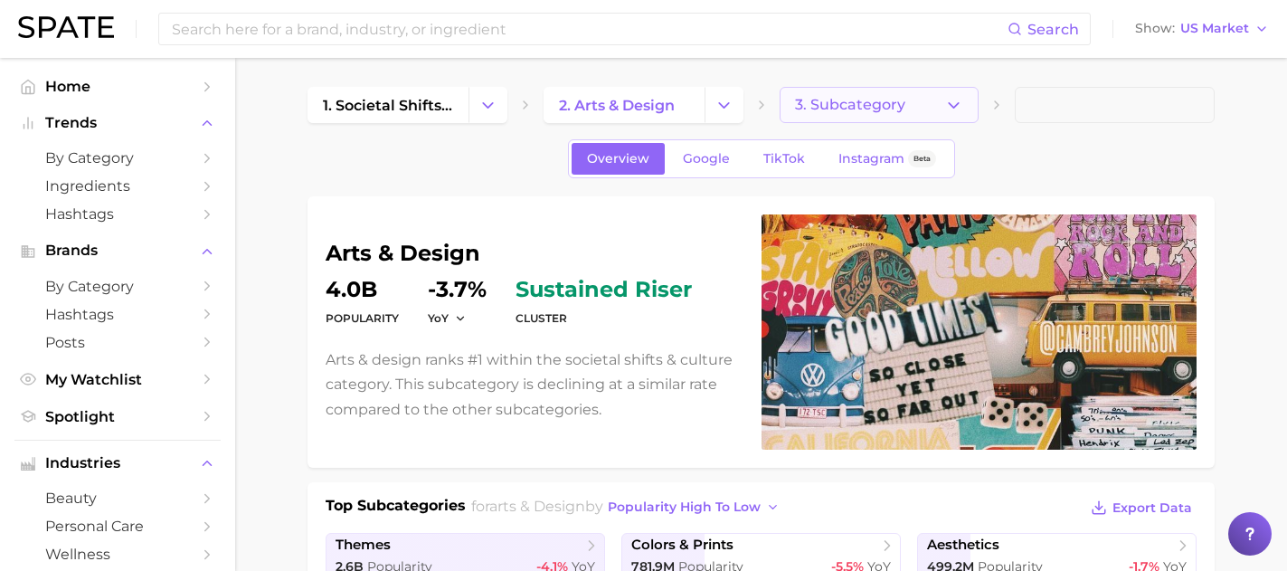
click at [864, 109] on span "3. Subcategory" at bounding box center [850, 105] width 110 height 16
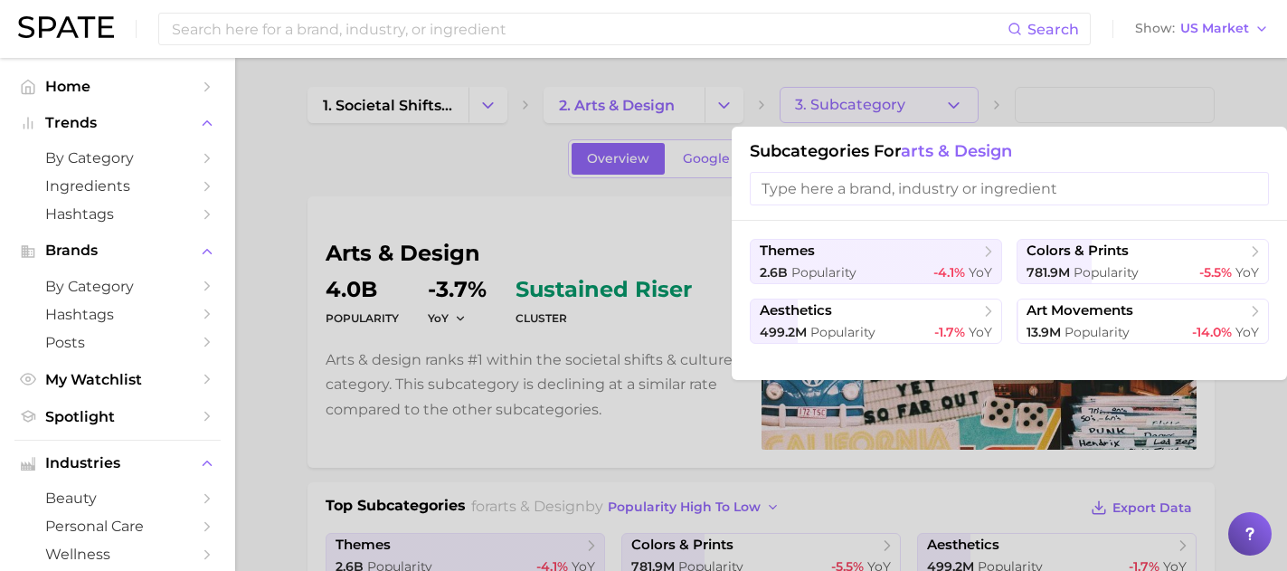
click at [864, 109] on div at bounding box center [643, 285] width 1287 height 571
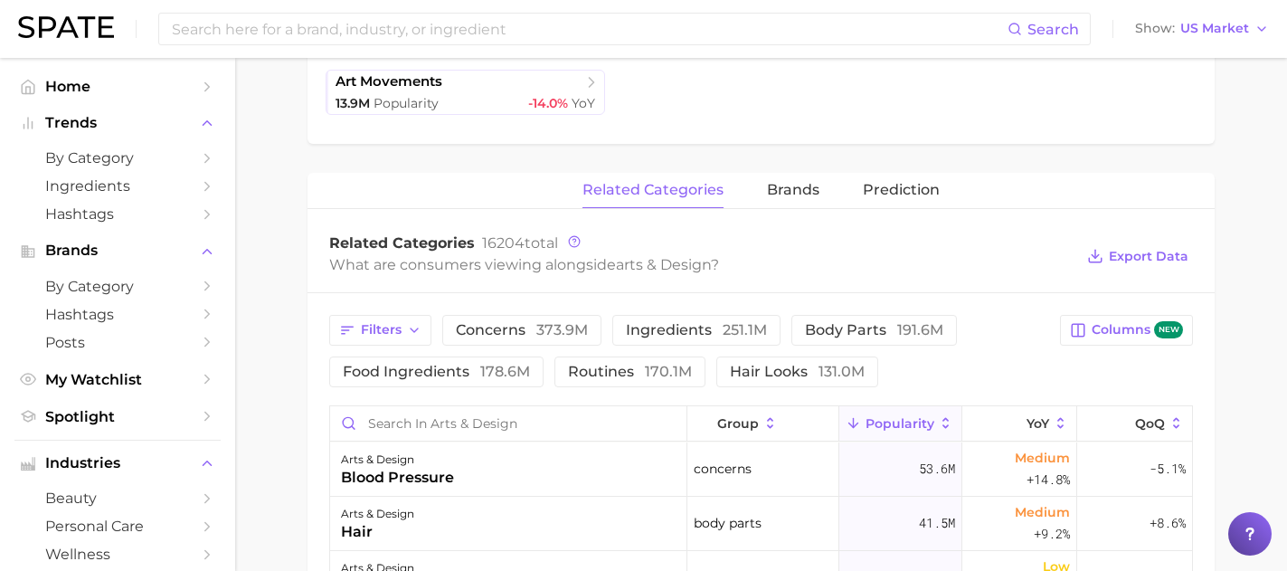
scroll to position [564, 0]
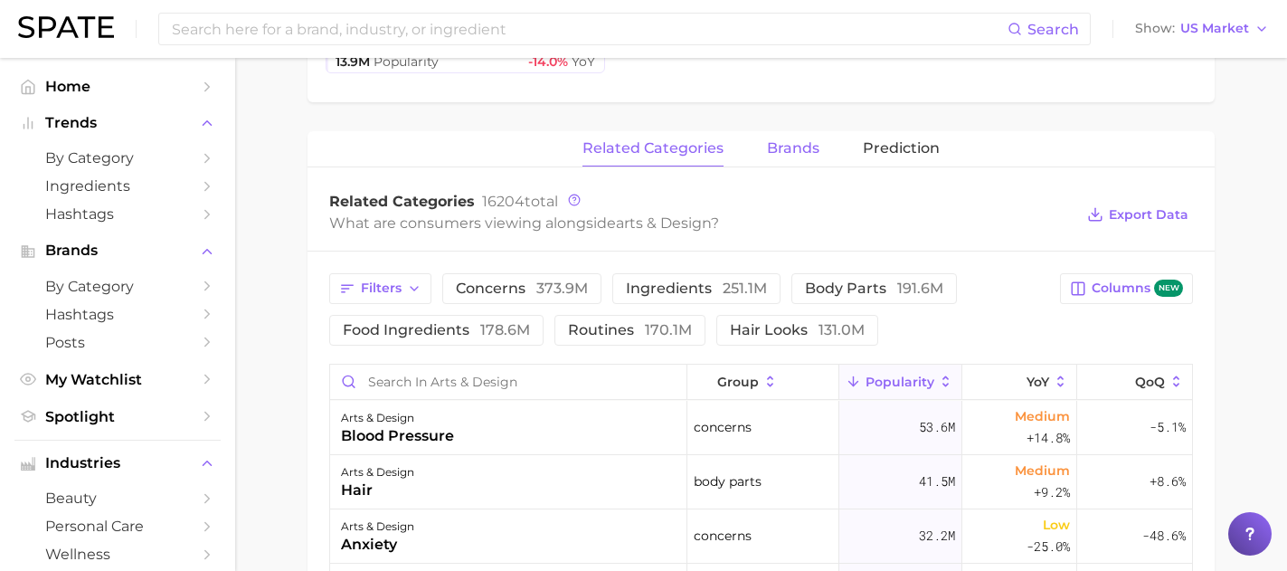
click at [790, 150] on span "brands" at bounding box center [793, 148] width 52 height 16
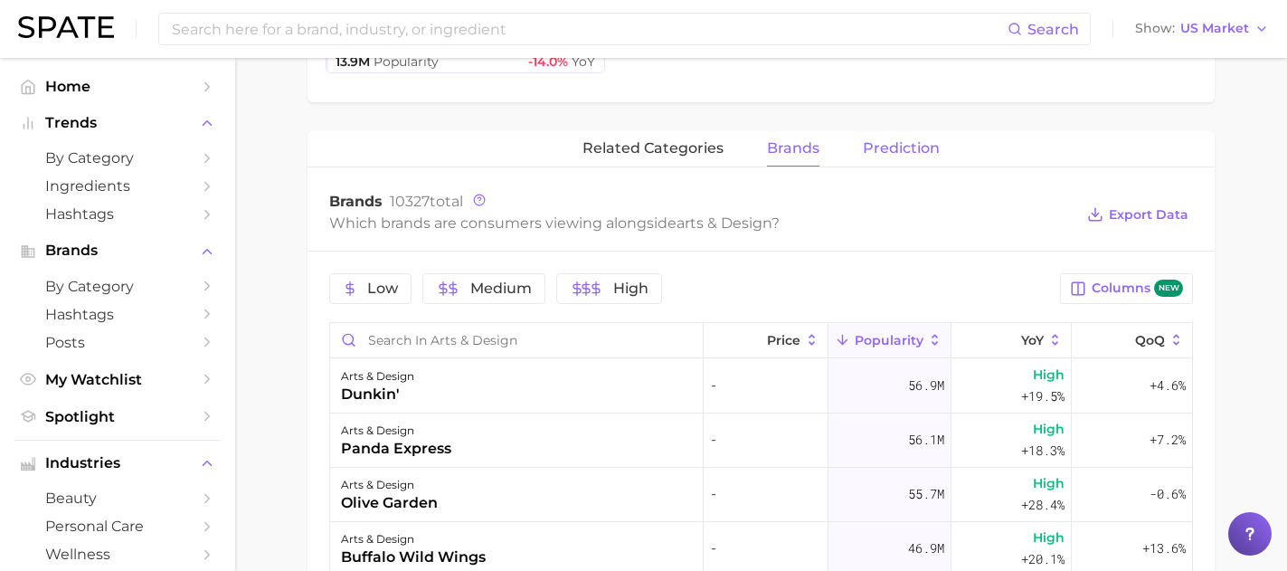
click at [886, 151] on span "Prediction" at bounding box center [901, 148] width 77 height 16
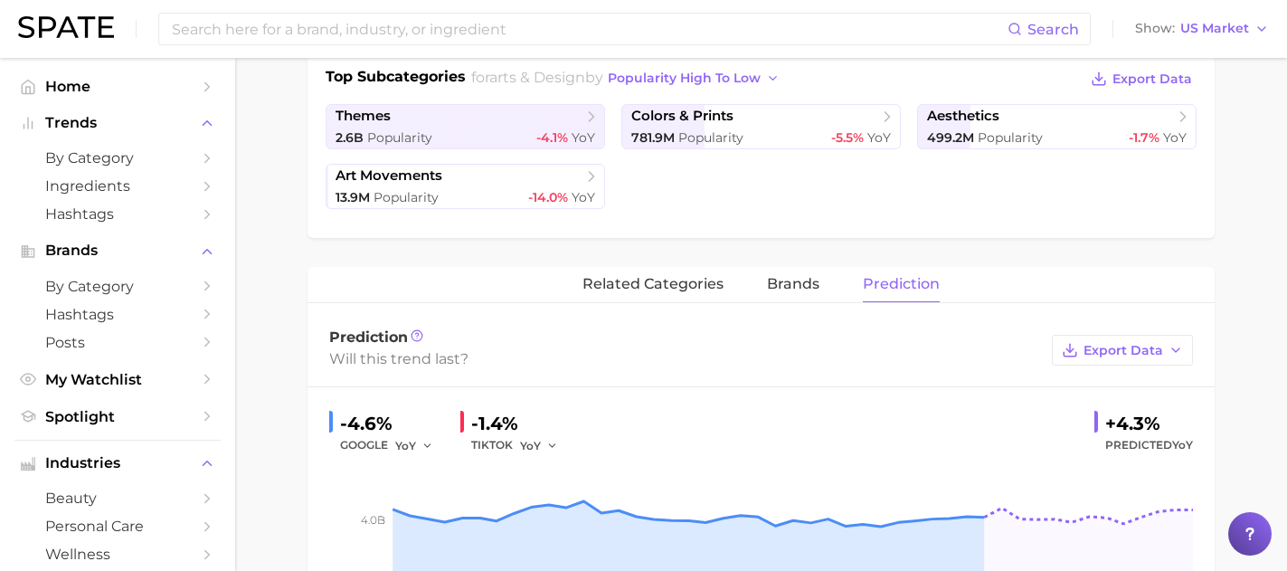
scroll to position [555, 0]
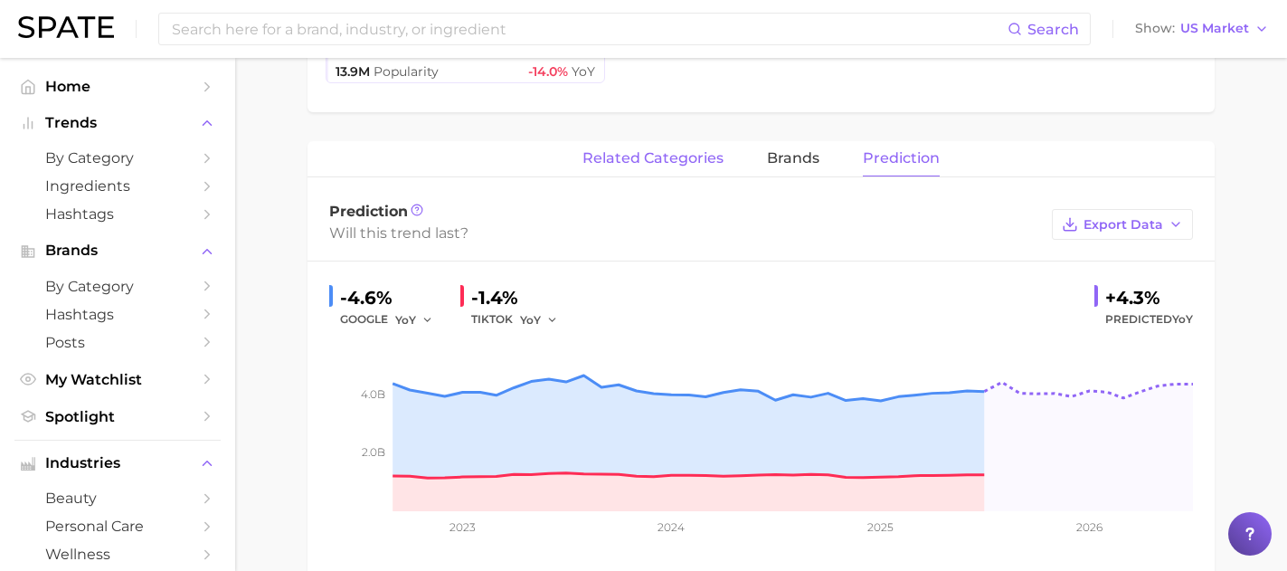
click at [659, 150] on span "related categories" at bounding box center [653, 158] width 141 height 16
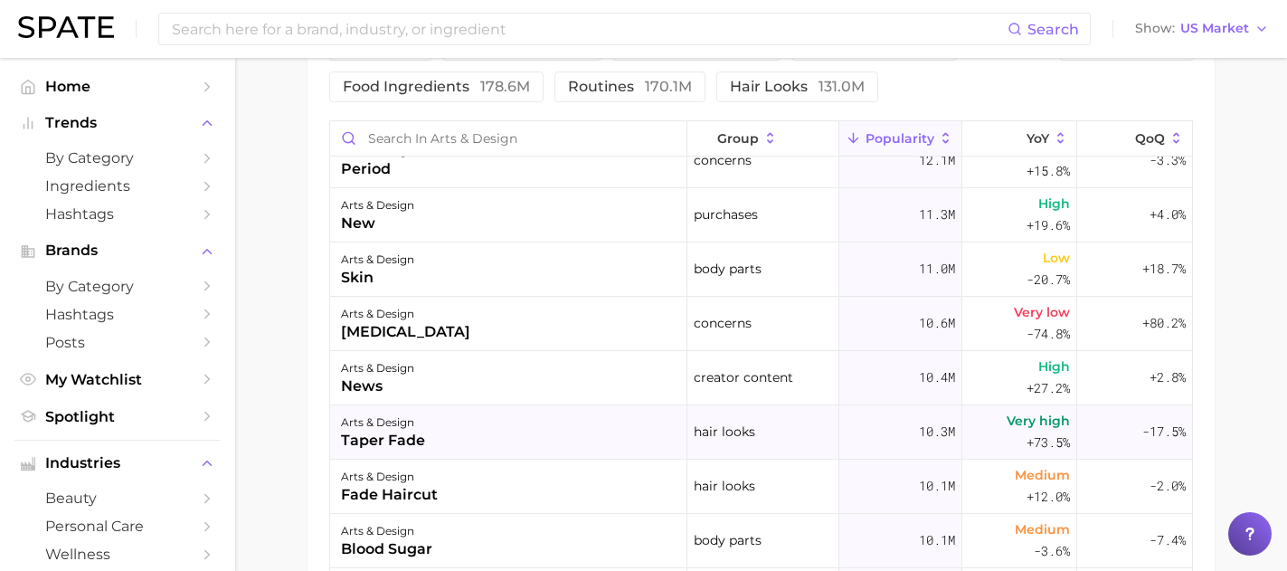
scroll to position [607, 0]
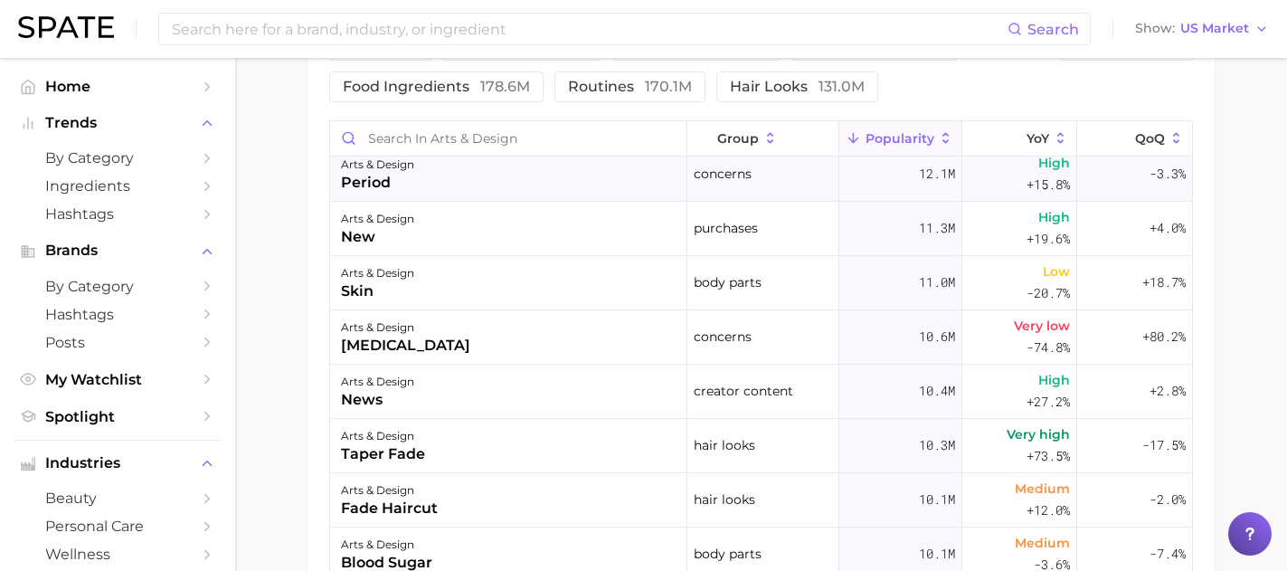
click at [362, 189] on div "period" at bounding box center [377, 183] width 73 height 22
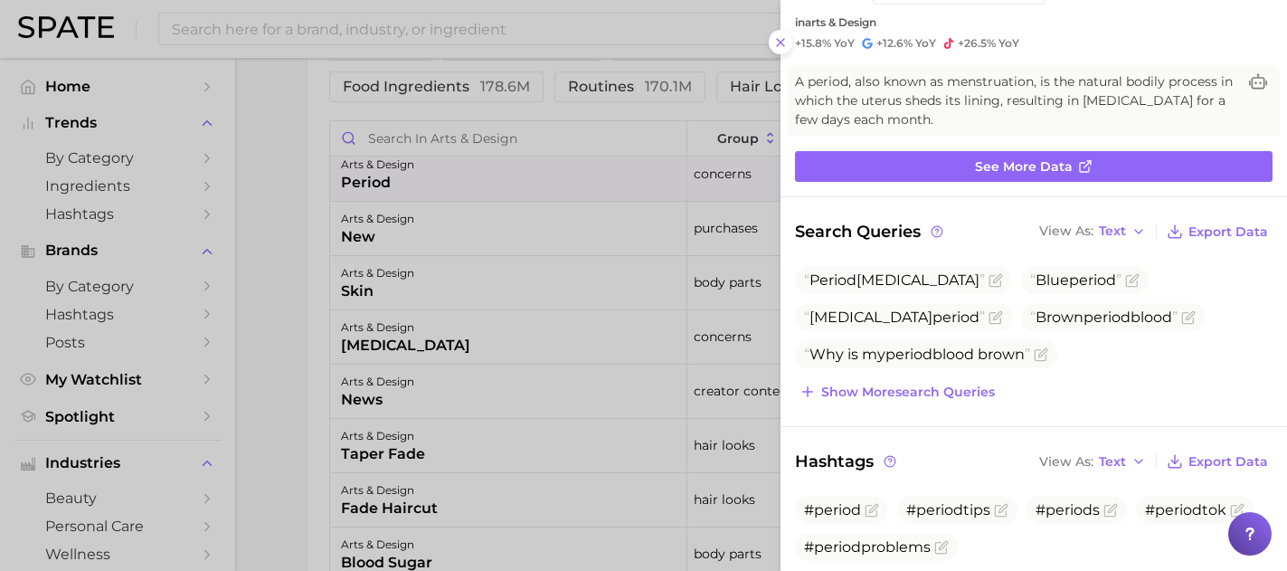
scroll to position [103, 0]
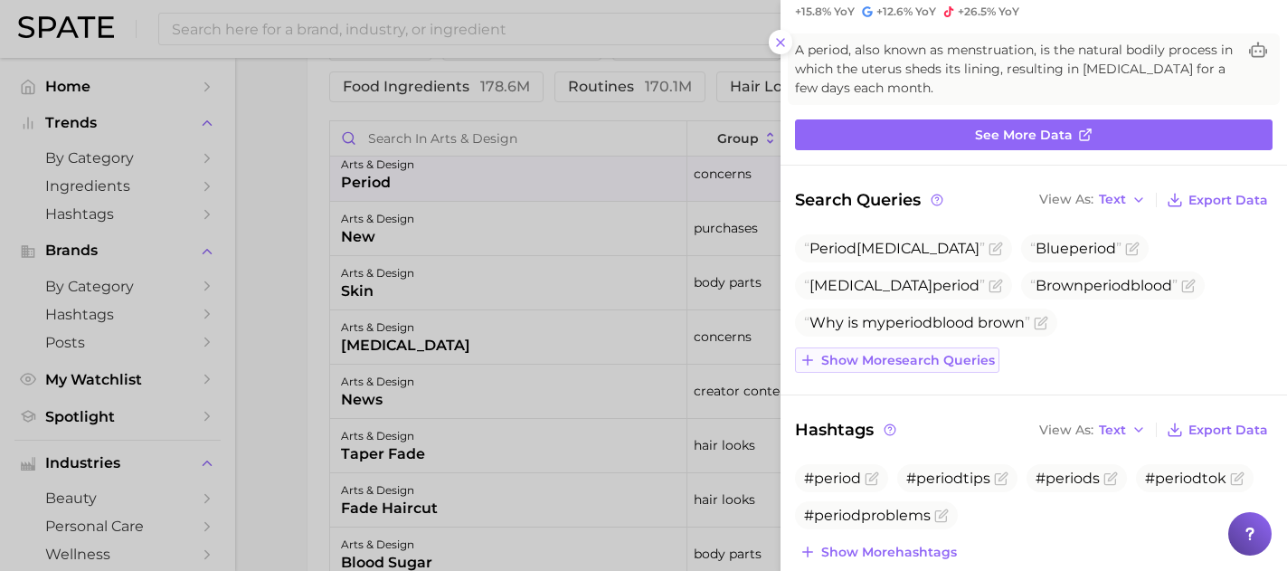
click at [969, 361] on span "Show more search queries" at bounding box center [908, 360] width 174 height 15
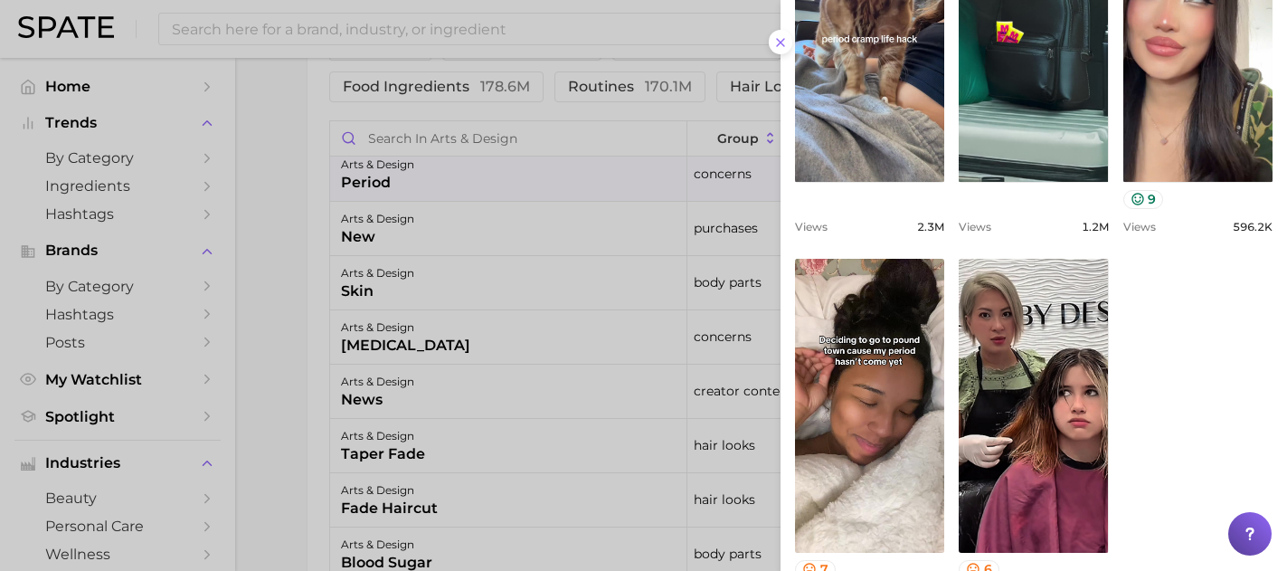
scroll to position [1114, 0]
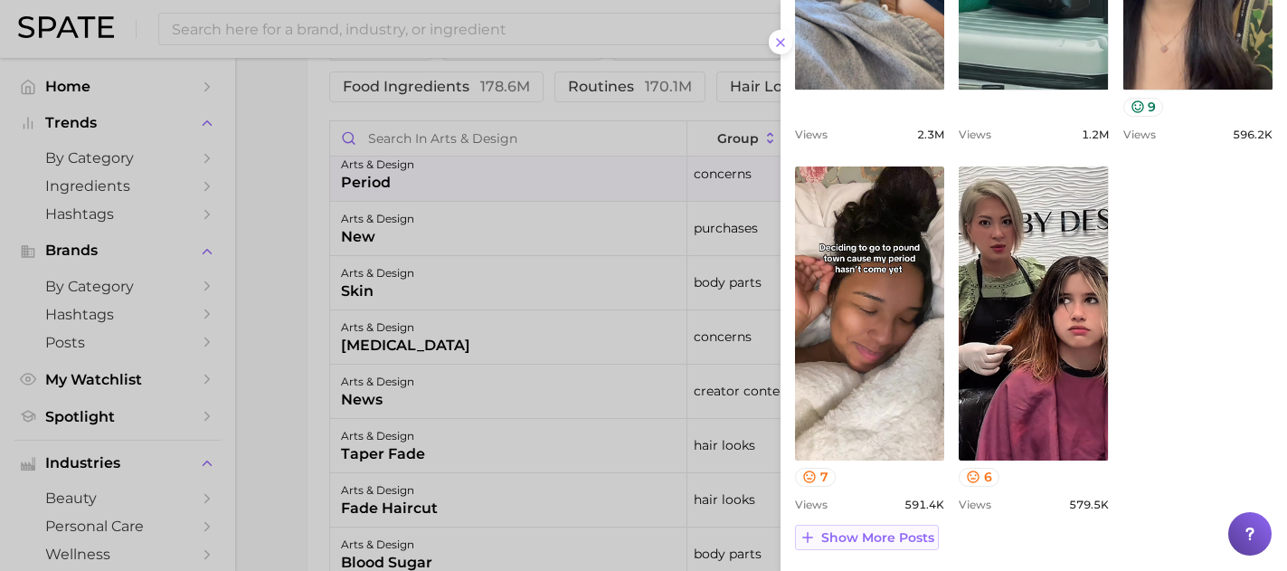
click at [922, 539] on span "Show more posts" at bounding box center [877, 537] width 113 height 15
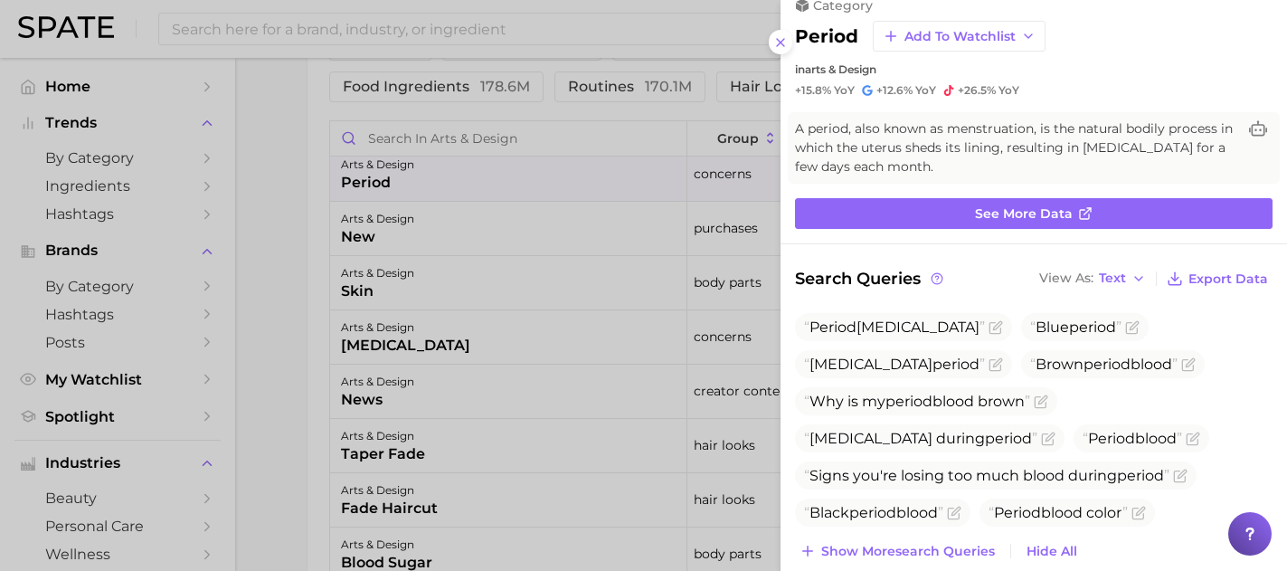
scroll to position [23, 0]
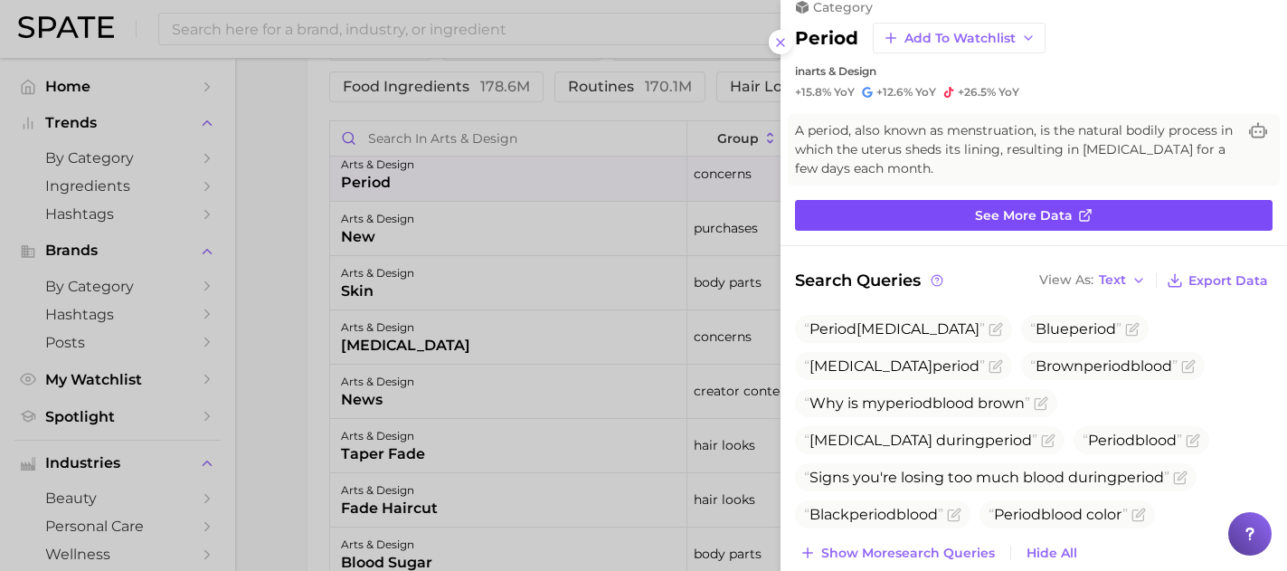
click at [826, 214] on link "See more data" at bounding box center [1034, 215] width 478 height 31
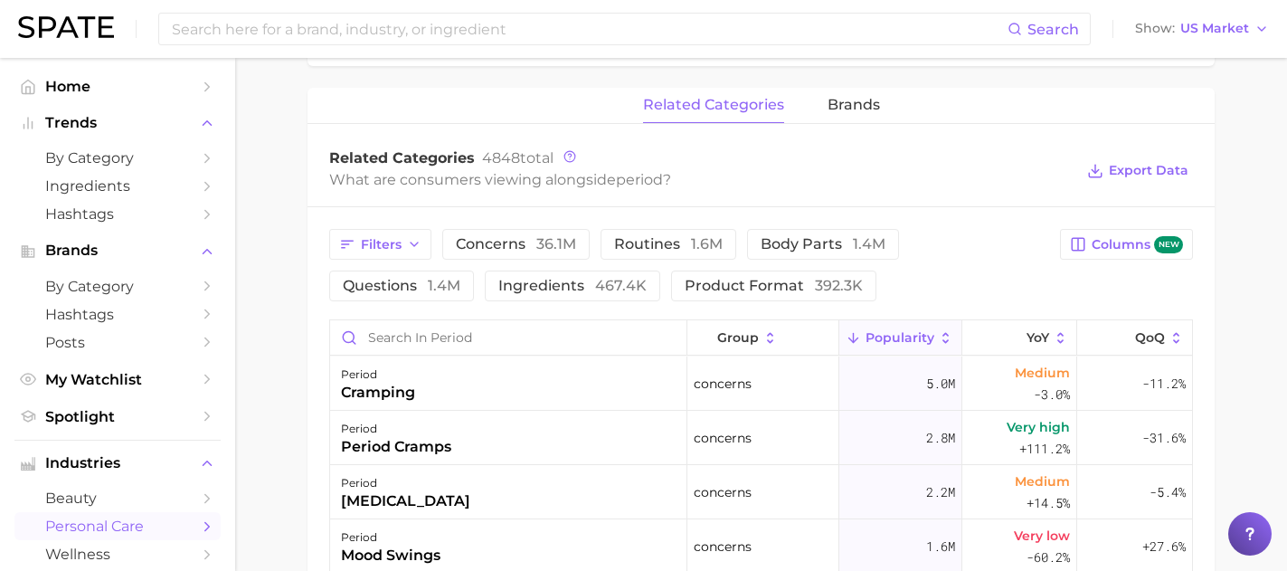
scroll to position [831, 0]
click at [835, 117] on button "brands" at bounding box center [854, 103] width 52 height 35
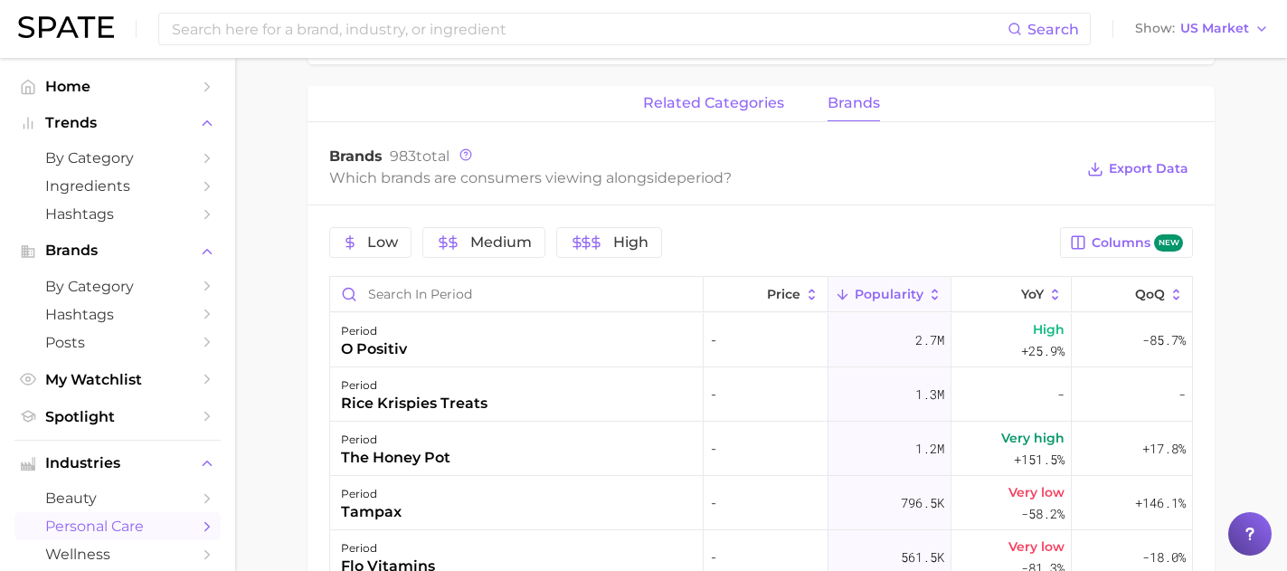
click at [724, 109] on span "related categories" at bounding box center [713, 103] width 141 height 16
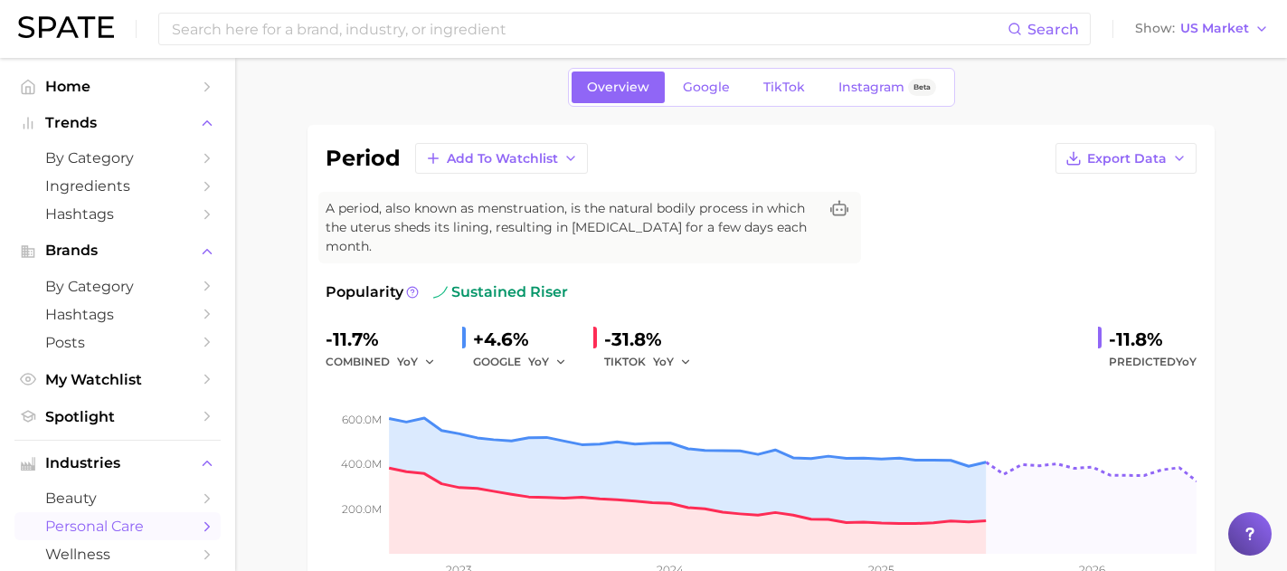
scroll to position [0, 0]
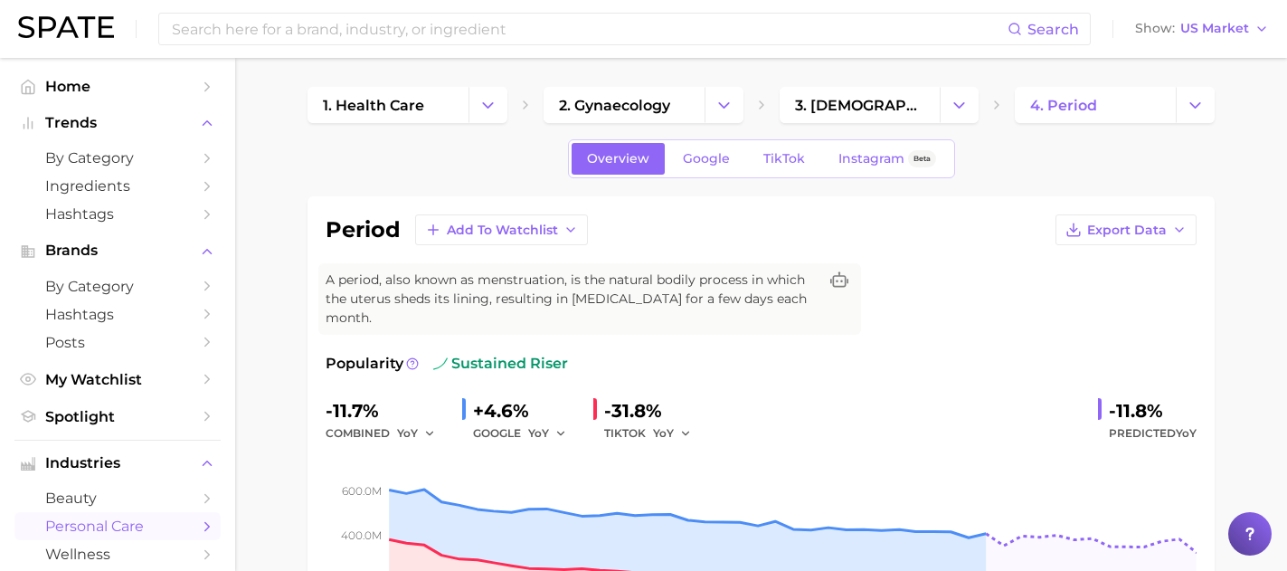
click at [479, 370] on span "sustained riser" at bounding box center [500, 364] width 135 height 22
click at [411, 365] on icon at bounding box center [412, 363] width 13 height 13
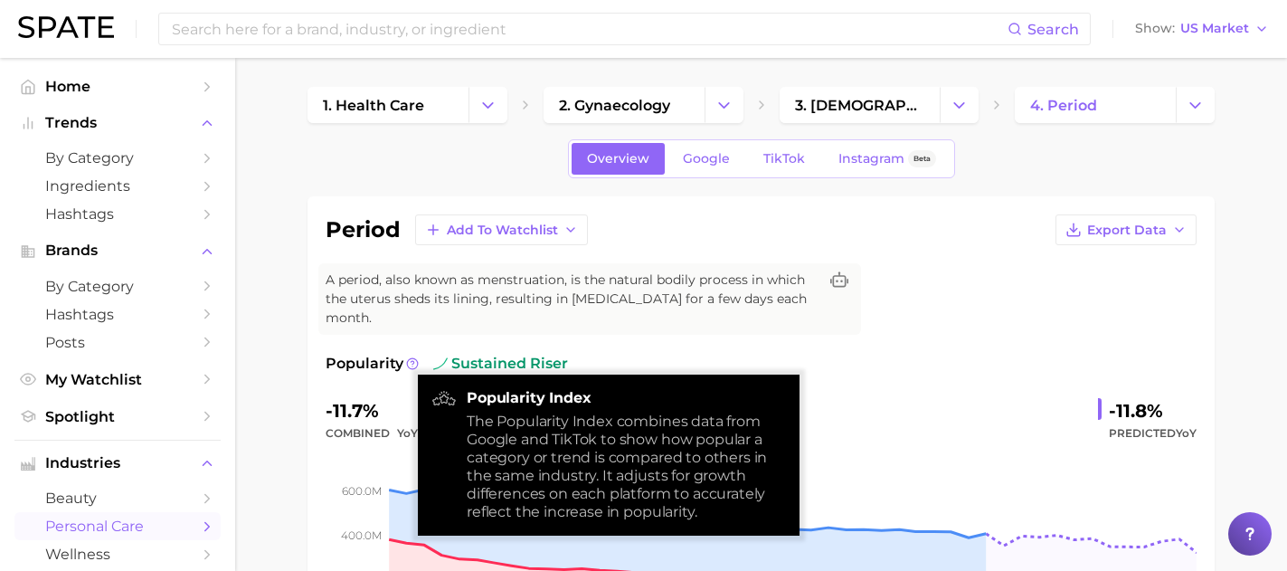
click at [451, 333] on div "A period, also known as menstruation, is the natural bodily process in which th…" at bounding box center [589, 298] width 543 height 71
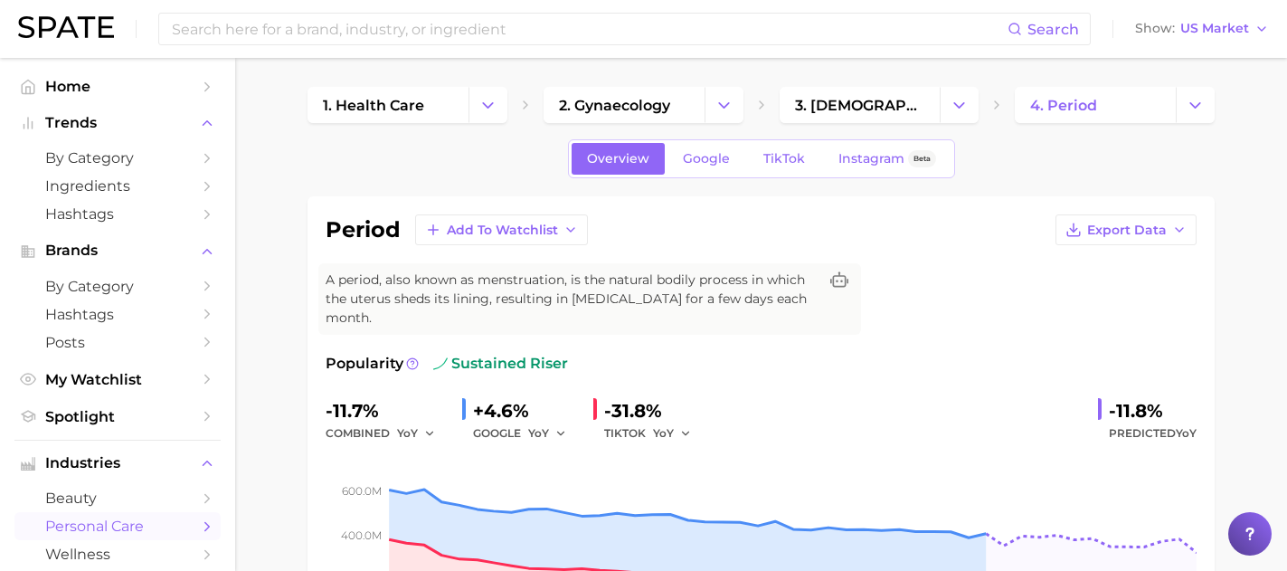
drag, startPoint x: 432, startPoint y: 370, endPoint x: 453, endPoint y: 350, distance: 29.5
click at [453, 350] on div "period Add to Watchlist Export Data A period, also known as menstruation, is th…" at bounding box center [761, 442] width 871 height 456
drag, startPoint x: 467, startPoint y: 365, endPoint x: 526, endPoint y: 386, distance: 62.4
click at [526, 386] on div "Popularity sustained riser -11.7% combined YoY +4.6% GOOGLE YoY -31.8% TIKTOK Y…" at bounding box center [761, 512] width 871 height 318
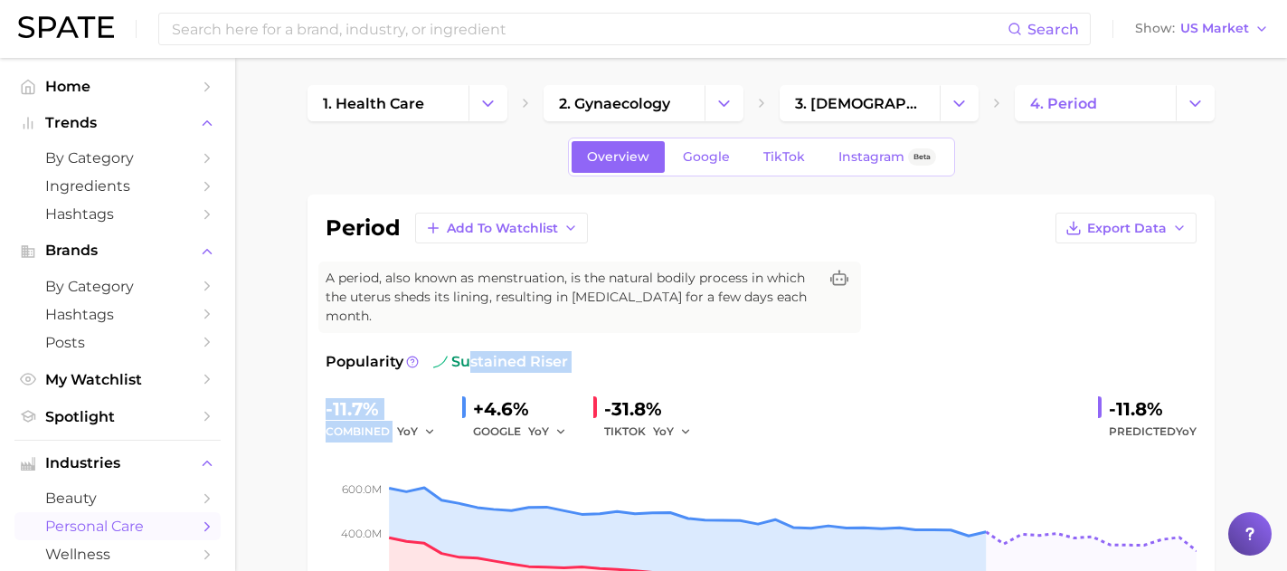
click at [526, 386] on div "Popularity sustained riser -11.7% combined YoY +4.6% GOOGLE YoY -31.8% TIKTOK Y…" at bounding box center [761, 510] width 871 height 318
drag, startPoint x: 571, startPoint y: 361, endPoint x: 575, endPoint y: 377, distance: 16.9
click at [575, 377] on div "Popularity sustained riser -11.7% combined YoY +4.6% GOOGLE YoY -31.8% TIKTOK Y…" at bounding box center [761, 510] width 871 height 318
click at [574, 363] on div "Popularity sustained riser" at bounding box center [761, 362] width 871 height 22
drag, startPoint x: 574, startPoint y: 363, endPoint x: 433, endPoint y: 361, distance: 140.2
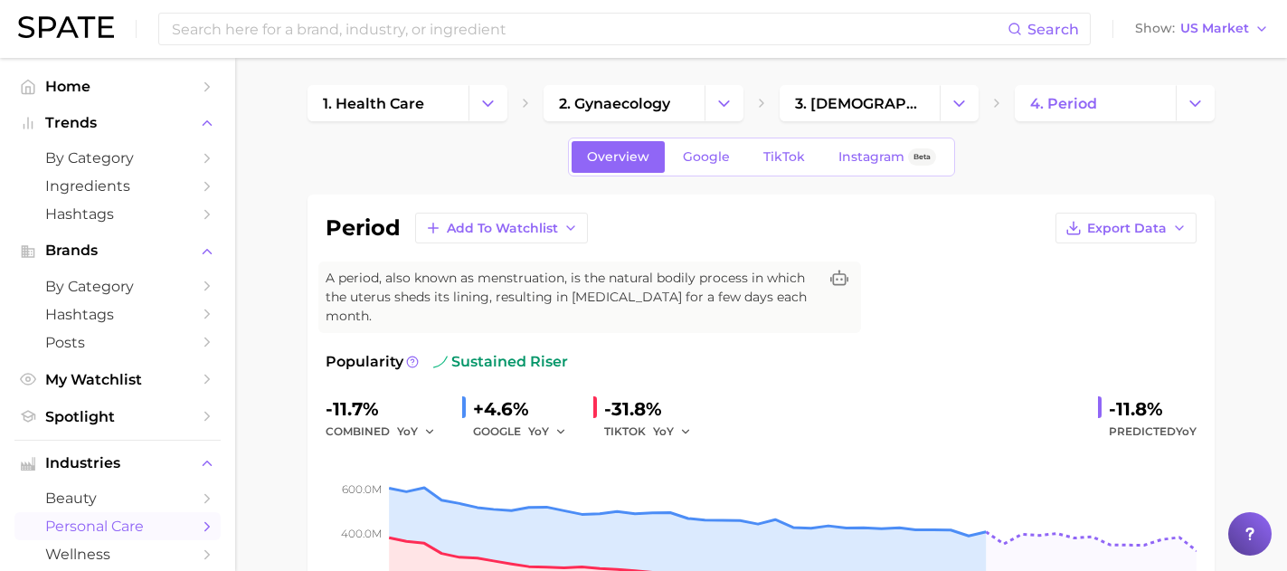
click at [433, 361] on div "Popularity sustained riser" at bounding box center [761, 362] width 871 height 22
click at [557, 368] on span "sustained riser" at bounding box center [500, 362] width 135 height 22
click at [569, 365] on div "Popularity sustained riser" at bounding box center [761, 362] width 871 height 22
drag, startPoint x: 568, startPoint y: 361, endPoint x: 467, endPoint y: 351, distance: 101.8
click at [467, 351] on div "Popularity sustained riser" at bounding box center [761, 362] width 871 height 22
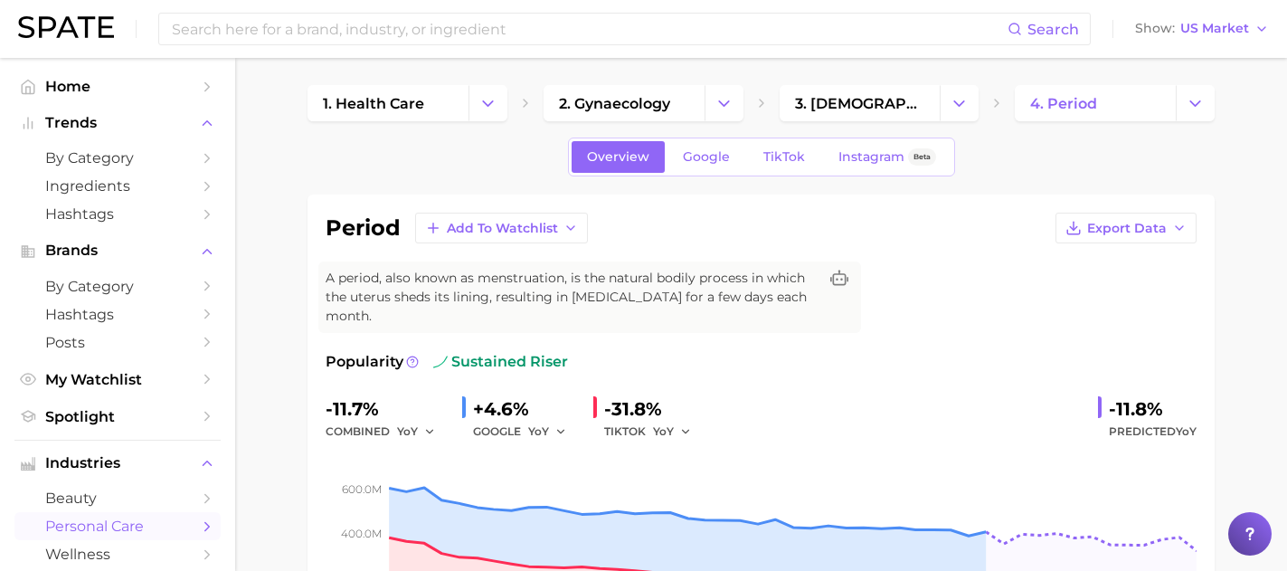
click at [600, 356] on div "Popularity sustained riser" at bounding box center [761, 362] width 871 height 22
drag, startPoint x: 578, startPoint y: 362, endPoint x: 489, endPoint y: 348, distance: 90.6
click at [489, 348] on div "period Add to Watchlist Export Data A period, also known as menstruation, is th…" at bounding box center [761, 441] width 871 height 456
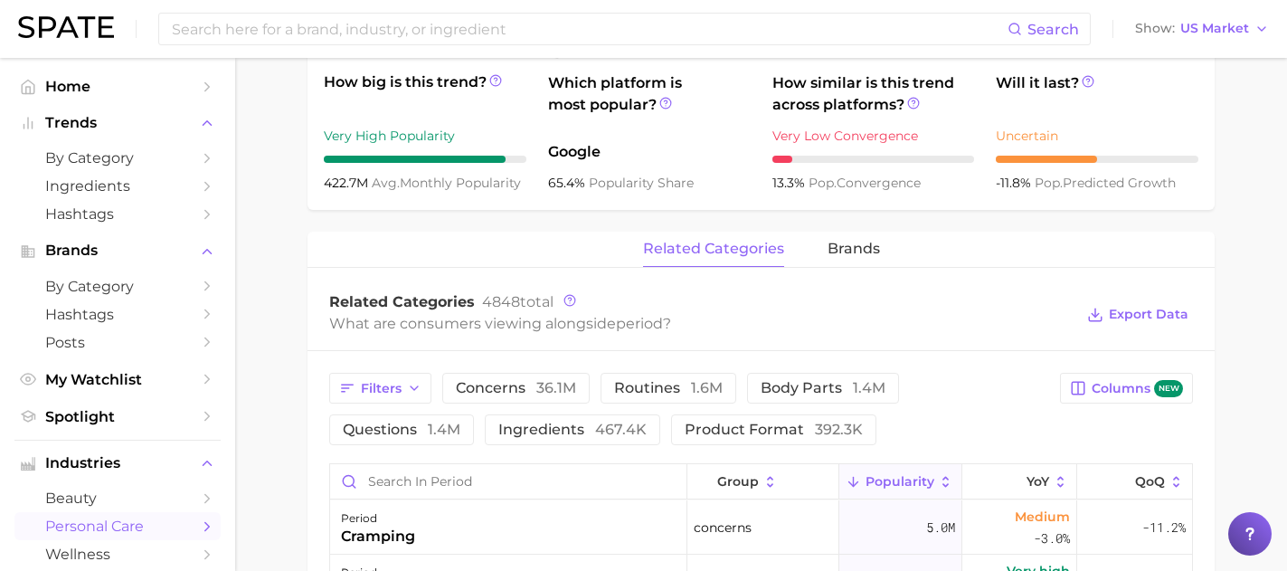
scroll to position [0, 0]
